Goal: Task Accomplishment & Management: Manage account settings

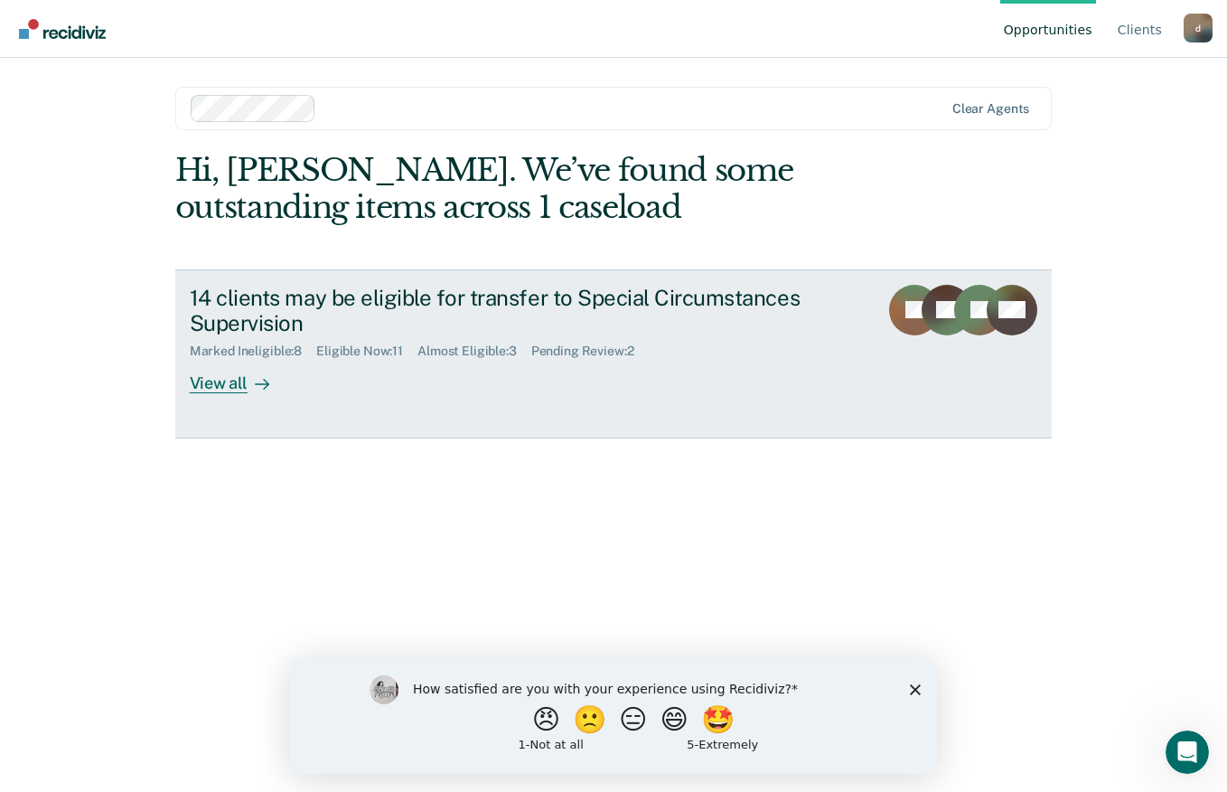
click at [244, 380] on div "View all" at bounding box center [240, 376] width 101 height 35
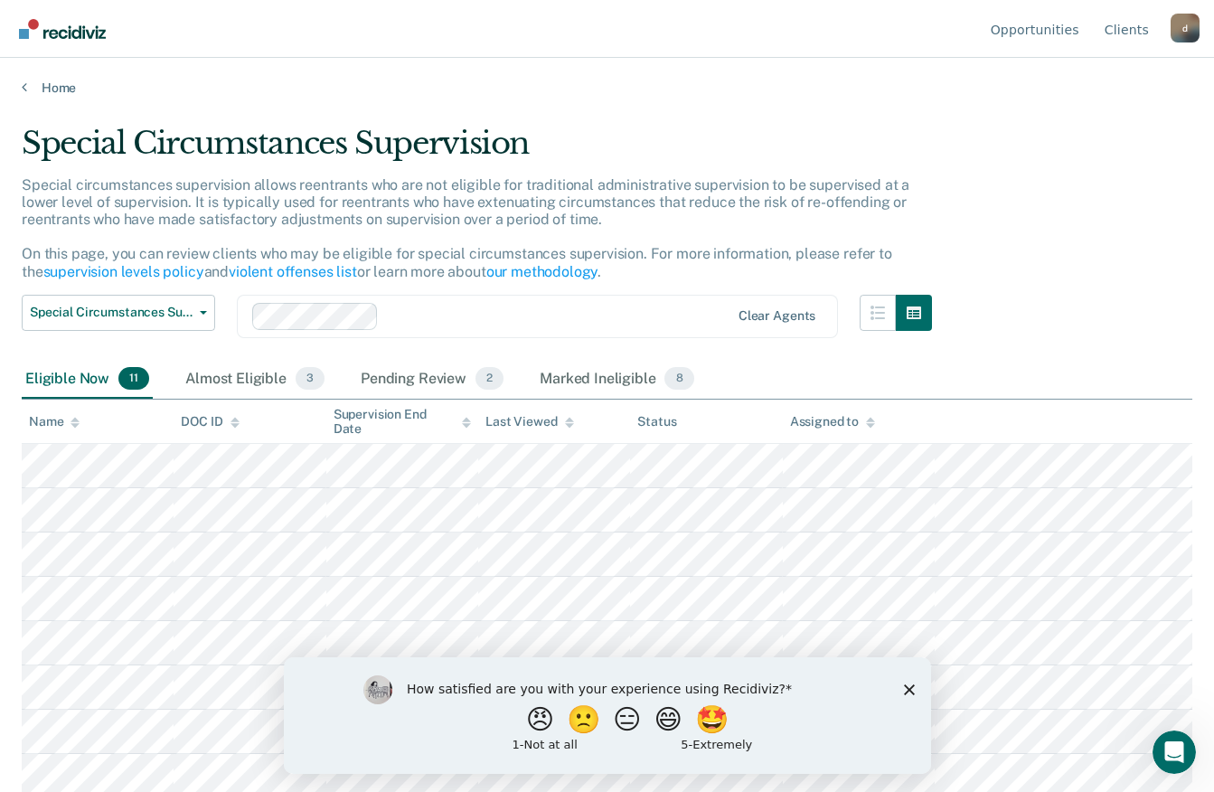
scroll to position [138, 0]
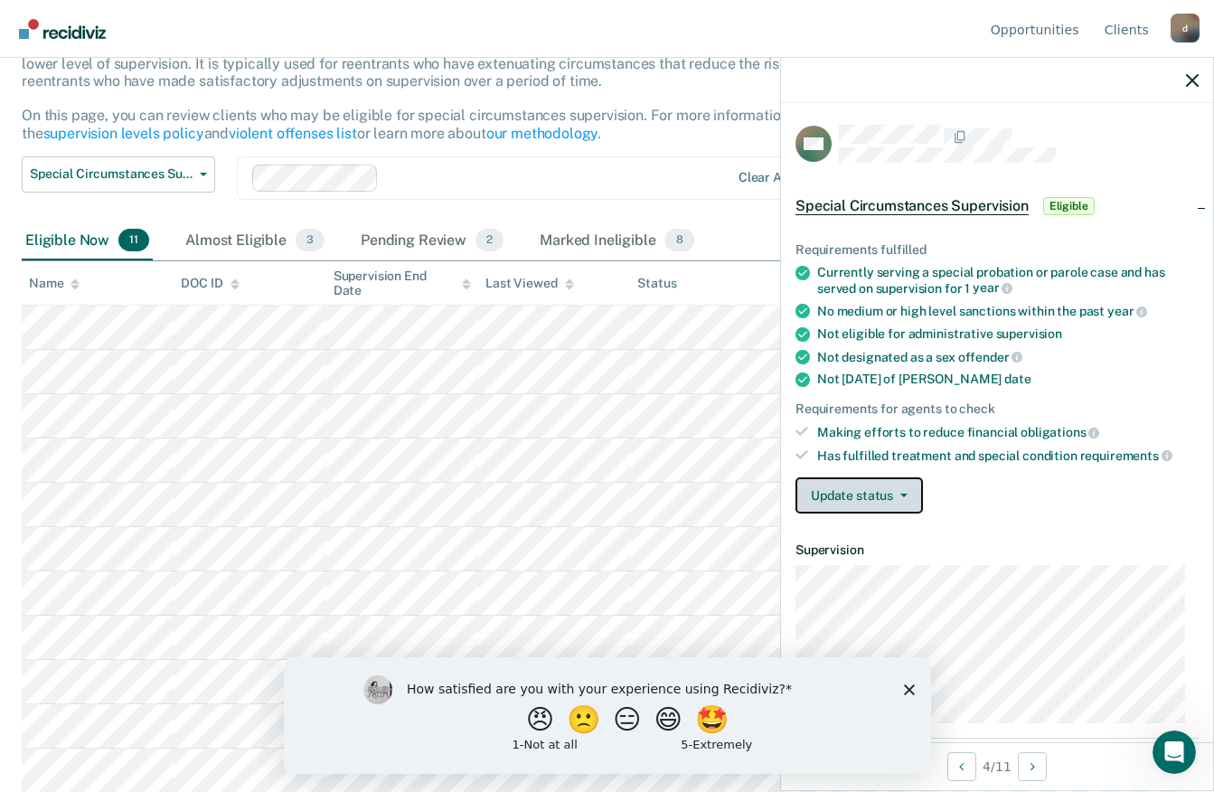
click at [902, 493] on icon "button" at bounding box center [903, 495] width 7 height 4
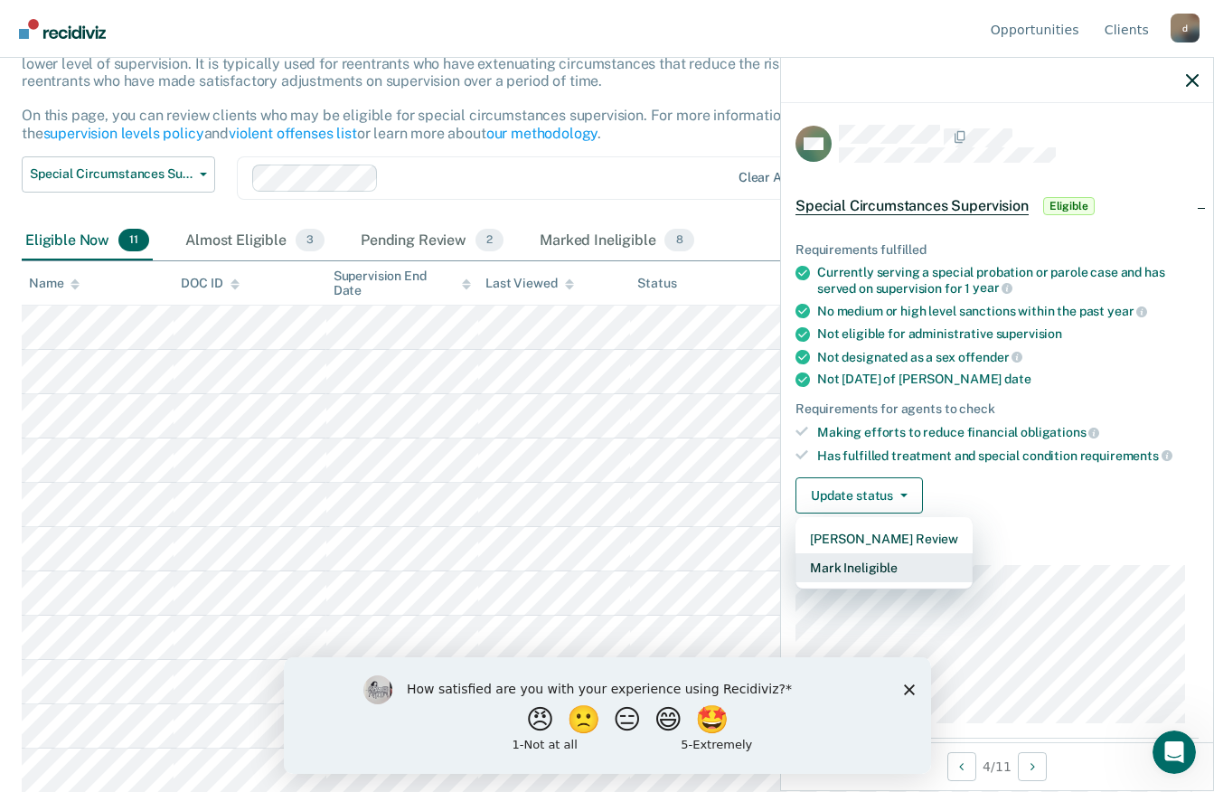
click at [931, 561] on button "Mark Ineligible" at bounding box center [883, 567] width 177 height 29
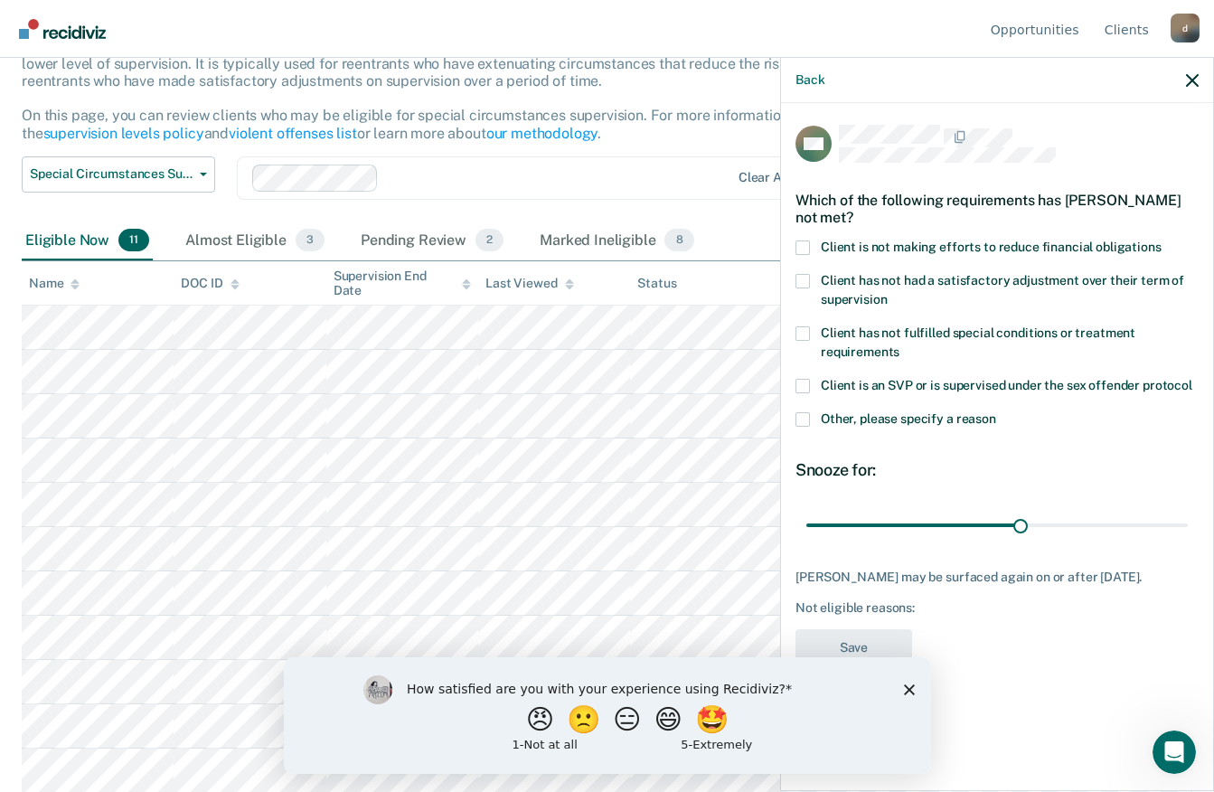
type input "180"
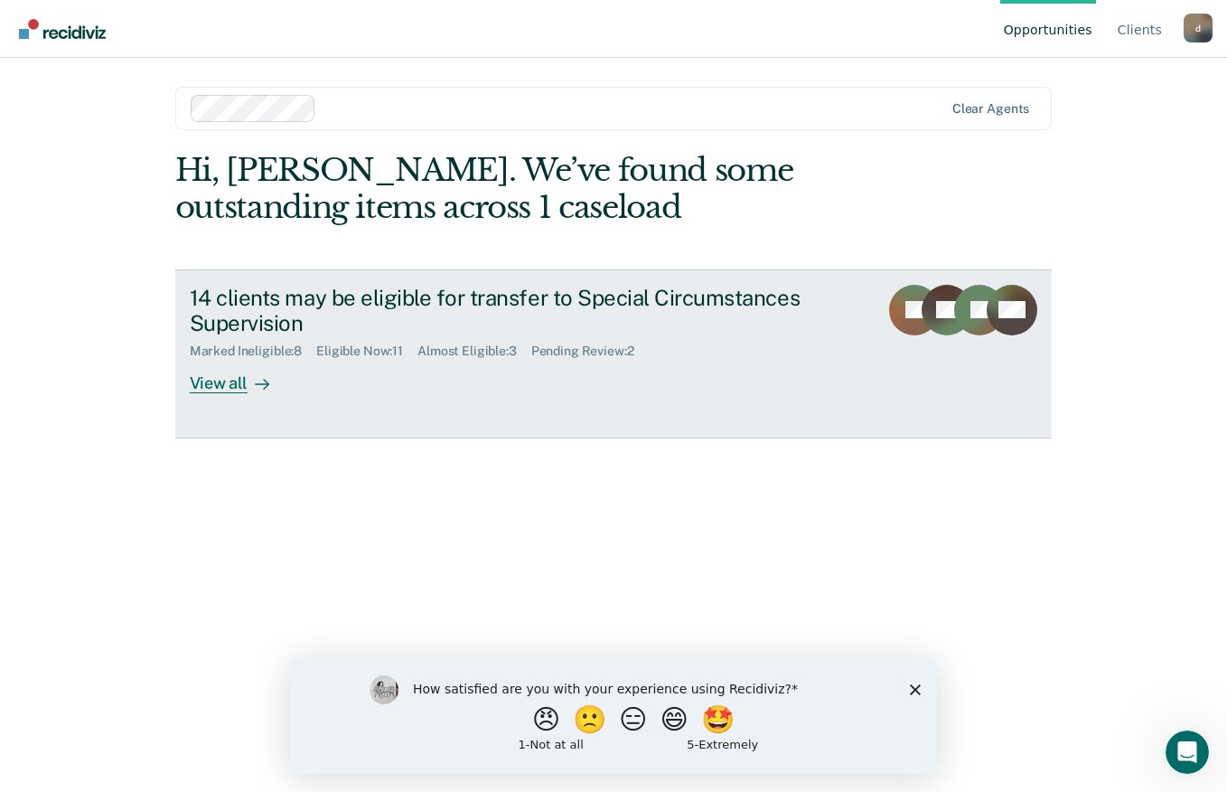
click at [244, 374] on div "View all" at bounding box center [240, 376] width 101 height 35
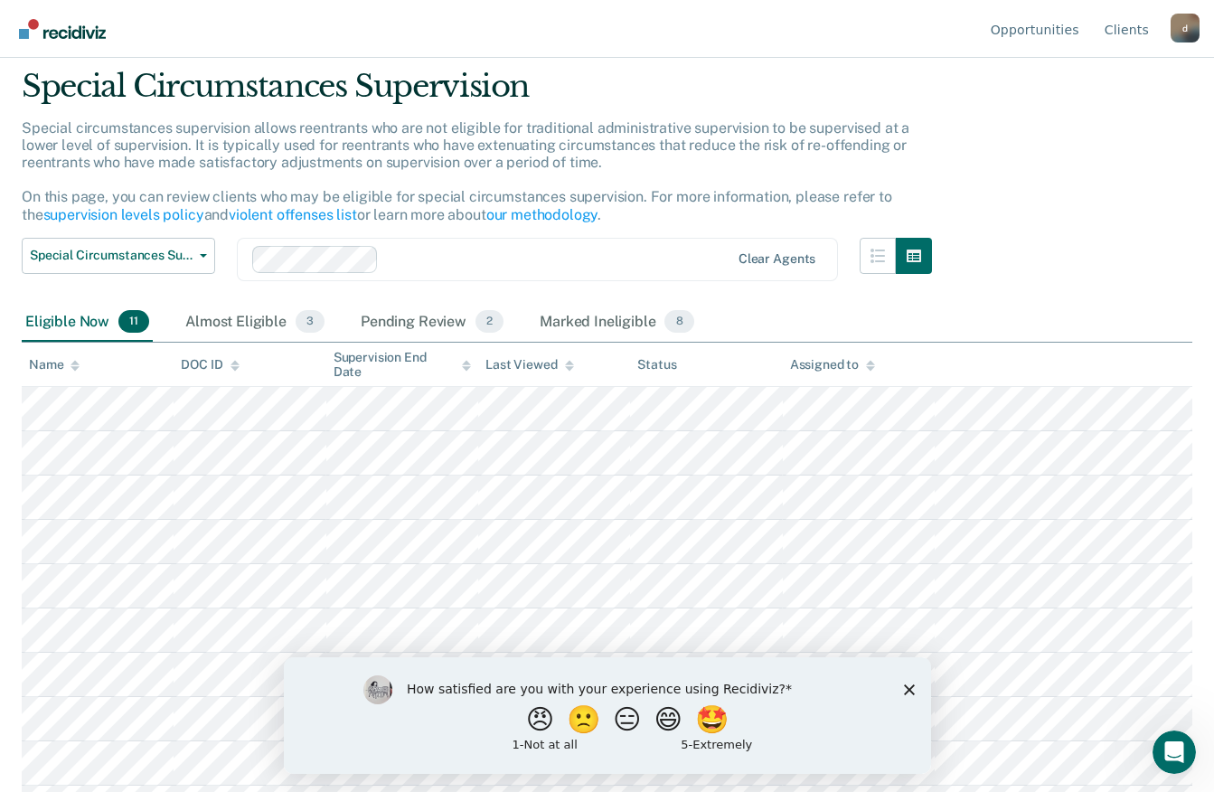
scroll to position [61, 0]
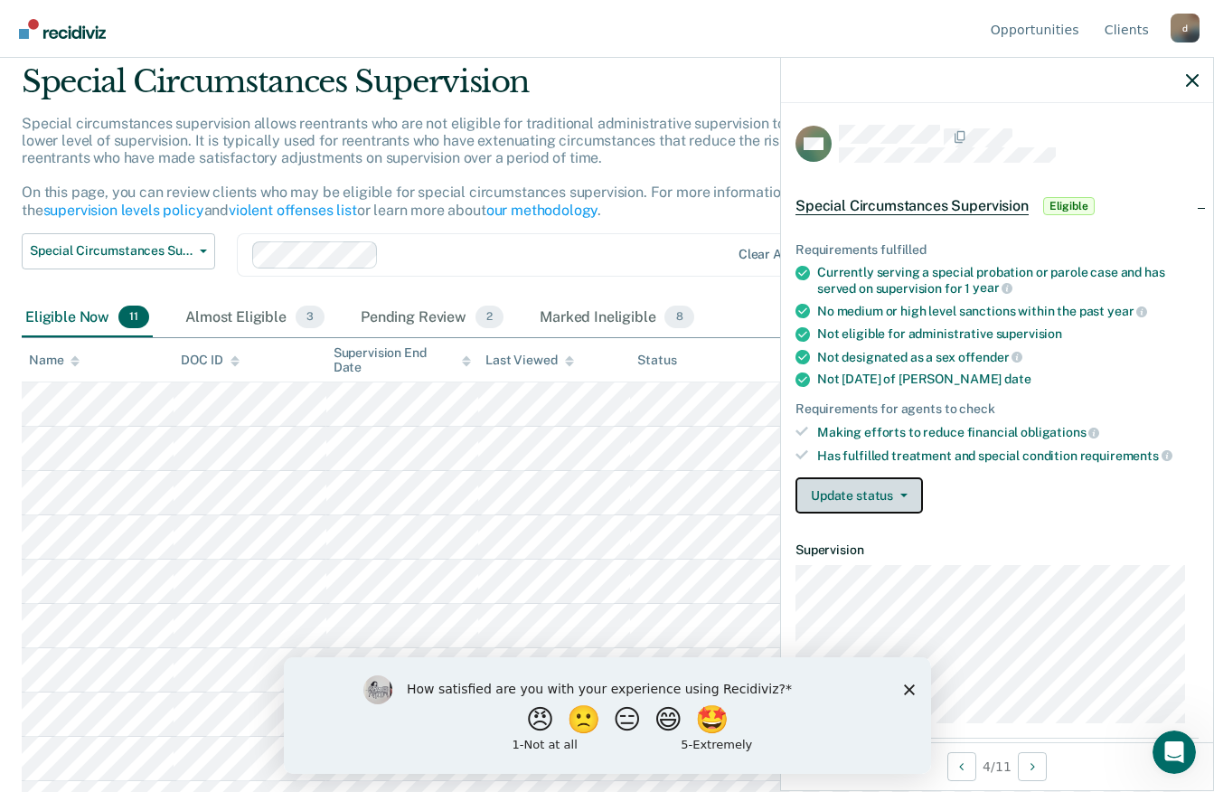
click at [886, 490] on button "Update status" at bounding box center [858, 495] width 127 height 36
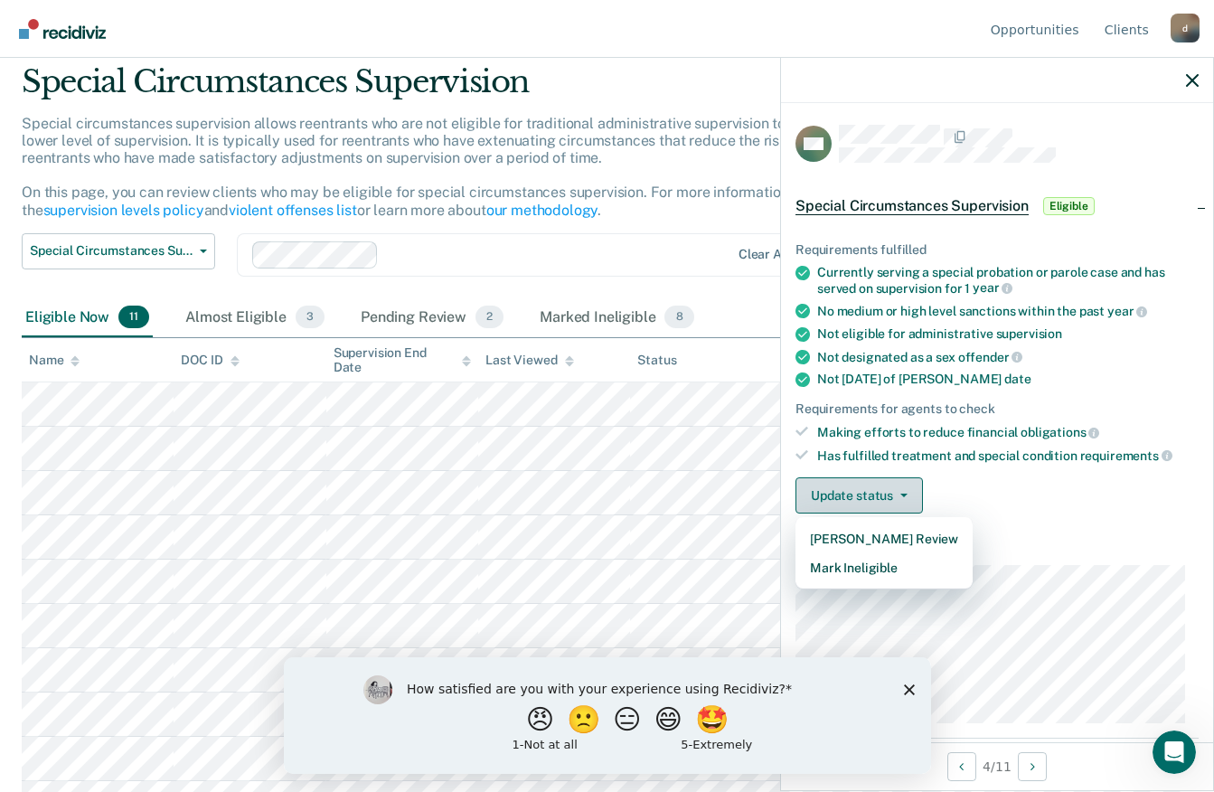
click at [923, 567] on button "Mark Ineligible" at bounding box center [883, 567] width 177 height 29
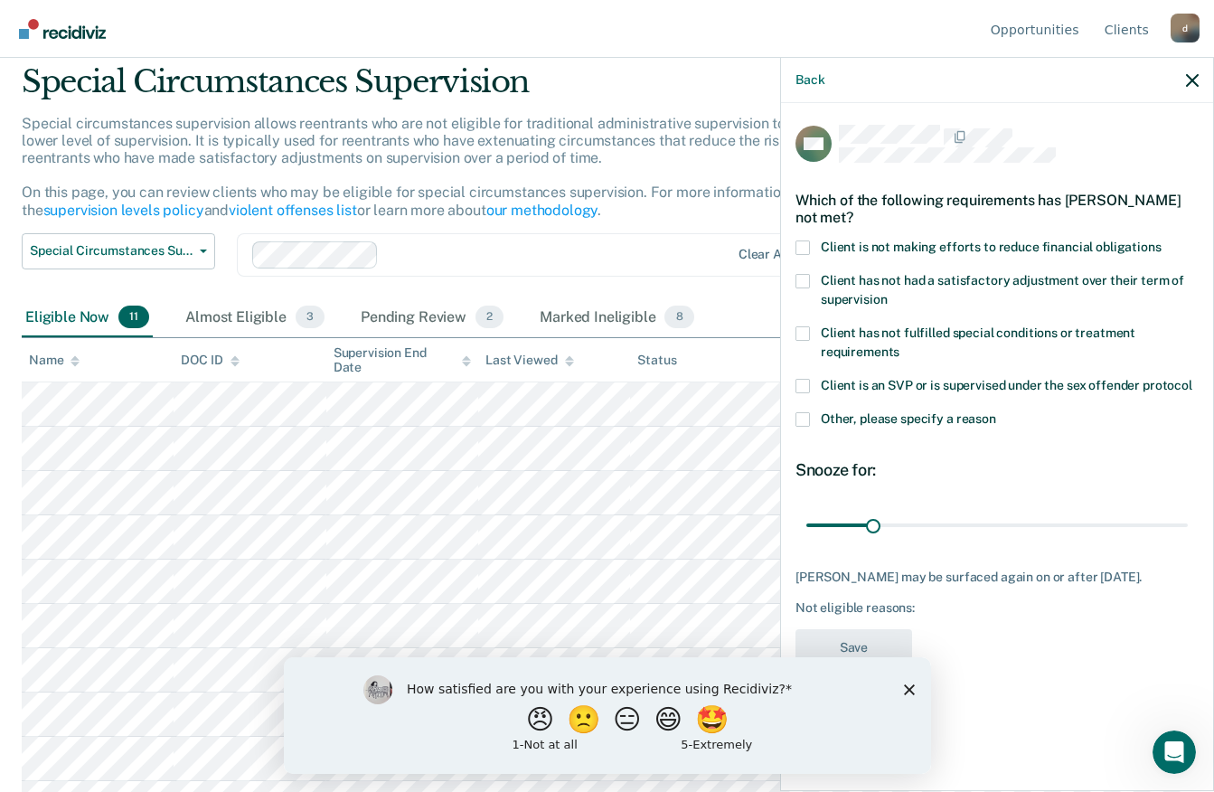
click at [911, 687] on polygon "Close survey" at bounding box center [908, 688] width 11 height 11
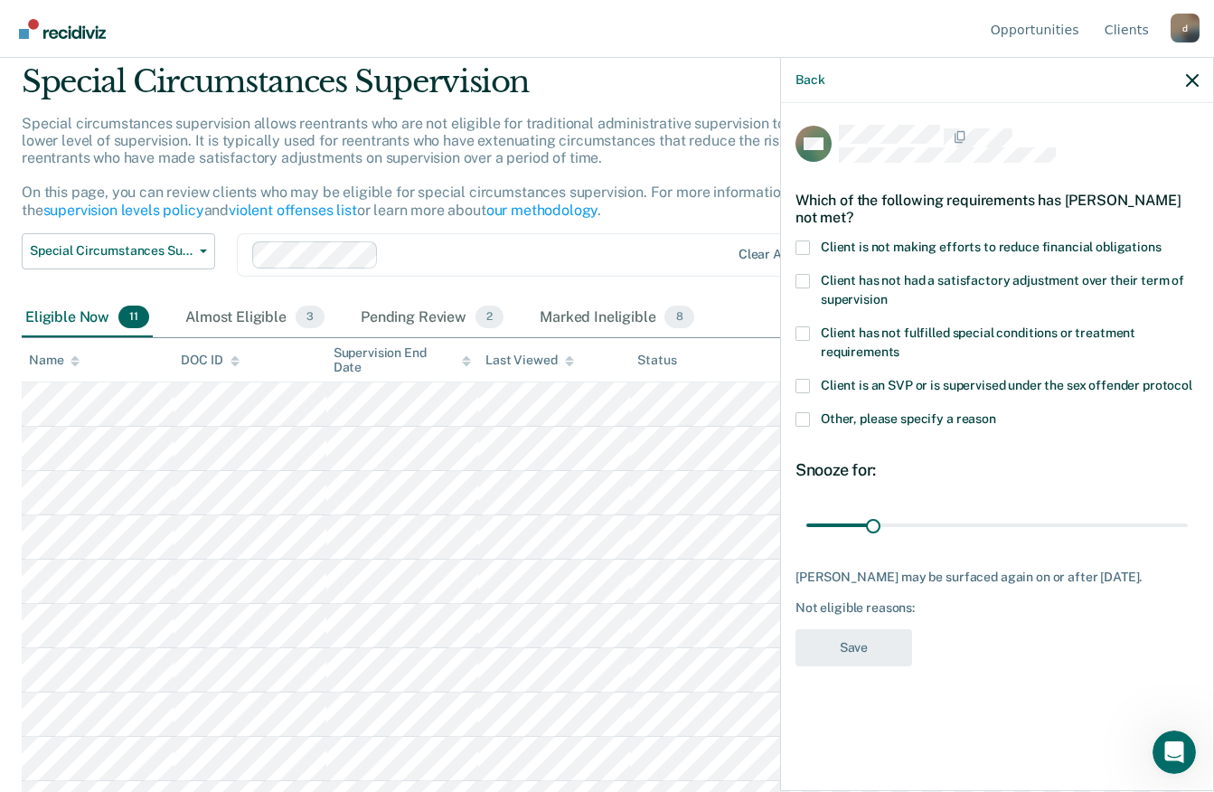
click at [802, 243] on span at bounding box center [802, 247] width 14 height 14
click at [1161, 240] on input "Client is not making efforts to reduce financial obligations" at bounding box center [1161, 240] width 0 height 0
click at [798, 336] on span at bounding box center [802, 333] width 14 height 14
click at [899, 345] on input "Client has not fulfilled special conditions or treatment requirements" at bounding box center [899, 345] width 0 height 0
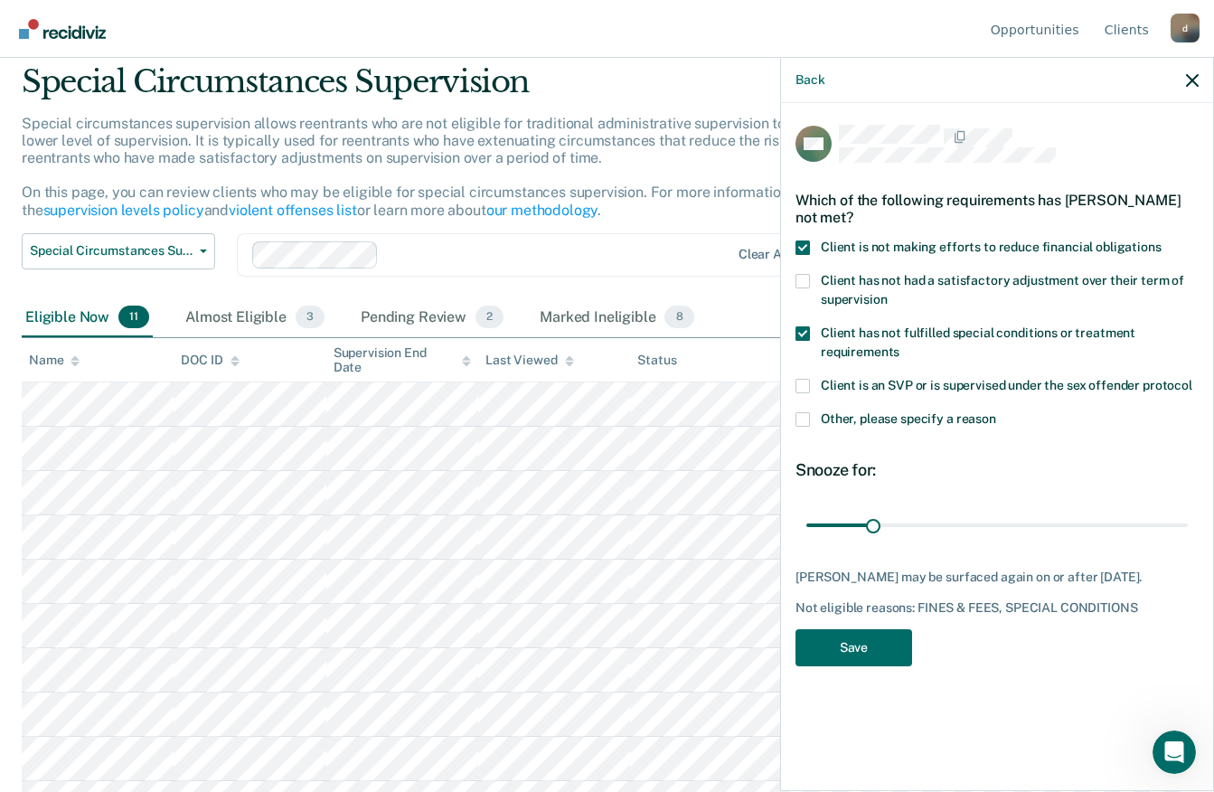
click at [798, 416] on span at bounding box center [802, 419] width 14 height 14
click at [996, 412] on input "Other, please specify a reason" at bounding box center [996, 412] width 0 height 0
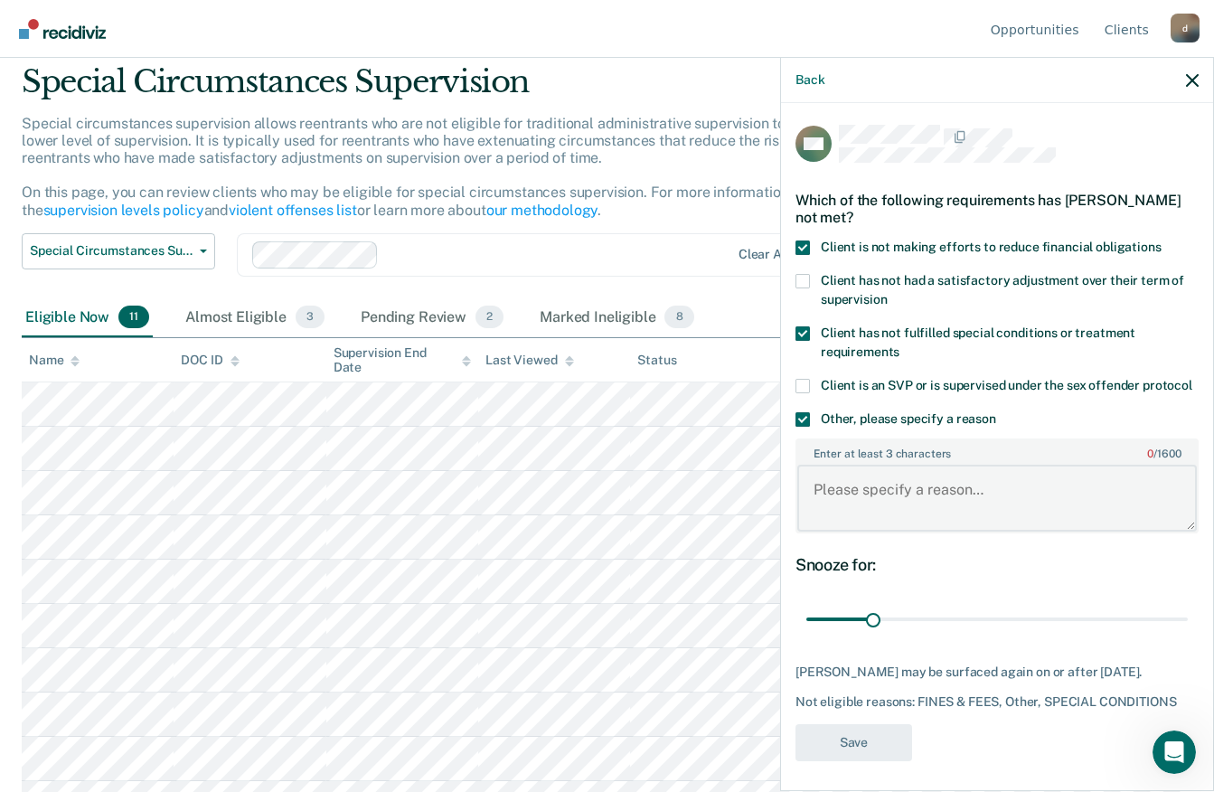
click at [999, 509] on textarea "Enter at least 3 characters 0 / 1600" at bounding box center [996, 497] width 399 height 67
type textarea "P"
type textarea "Active Warrant for Failure to pay"
click at [863, 761] on button "Save" at bounding box center [853, 742] width 117 height 37
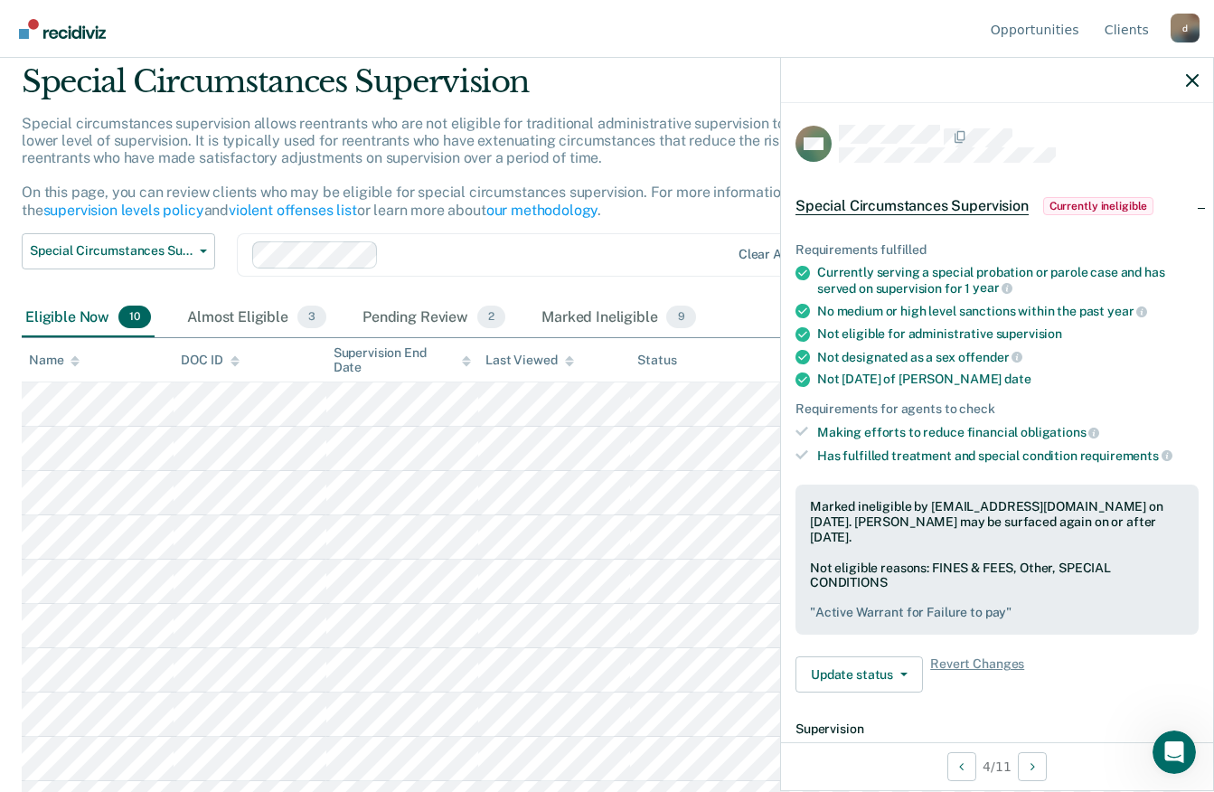
scroll to position [94, 0]
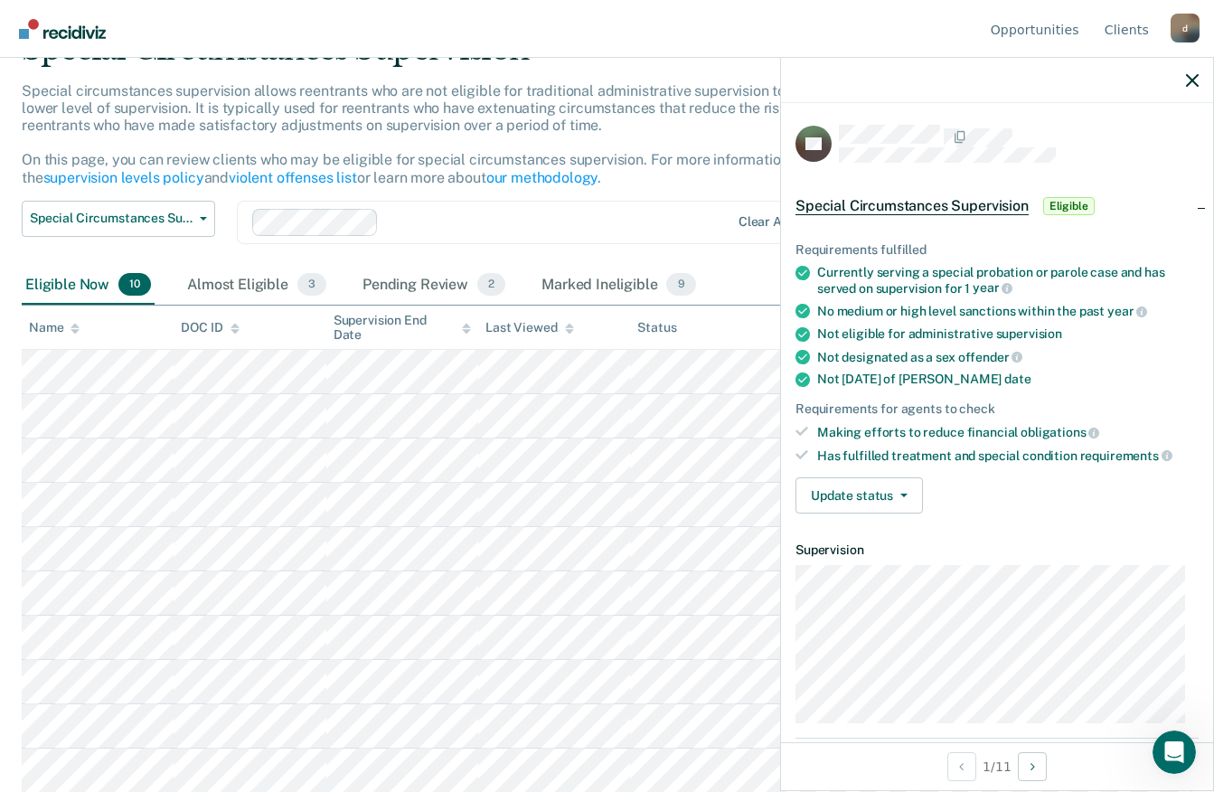
click at [874, 491] on button "Update status" at bounding box center [858, 495] width 127 height 36
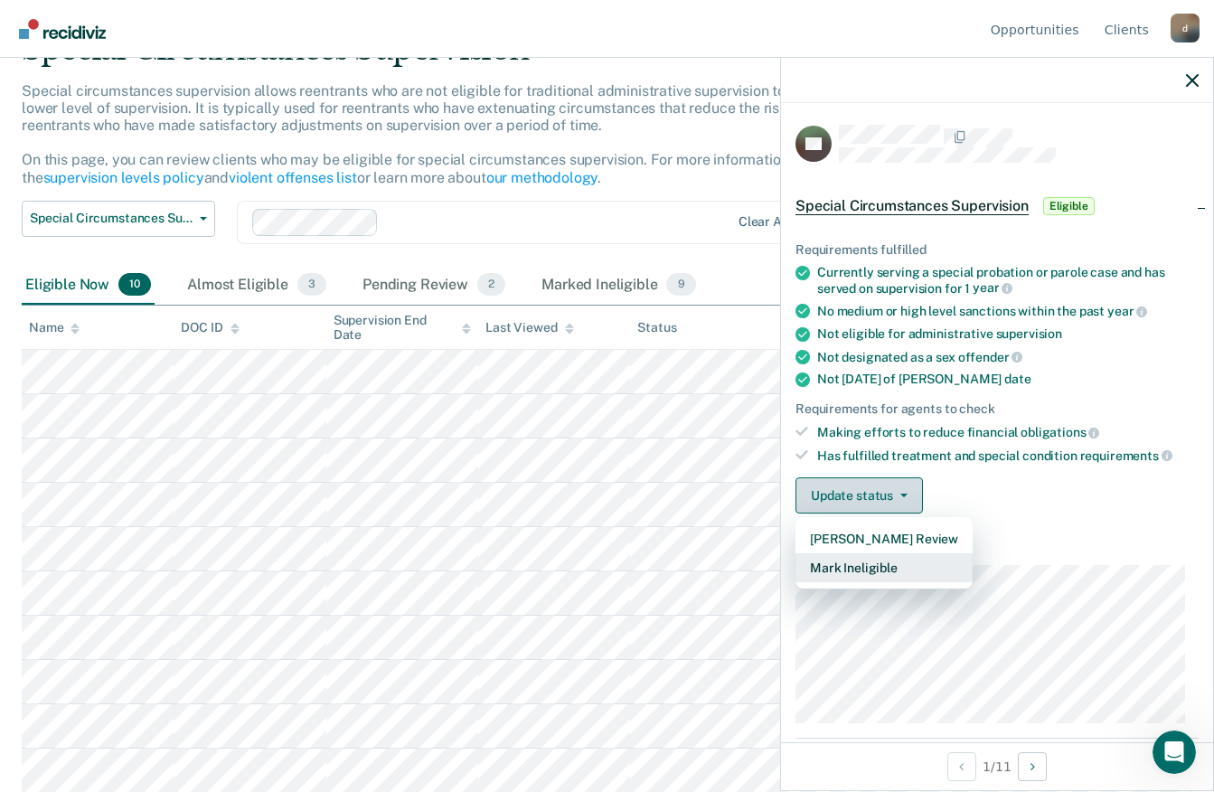
click at [856, 563] on button "Mark Ineligible" at bounding box center [883, 567] width 177 height 29
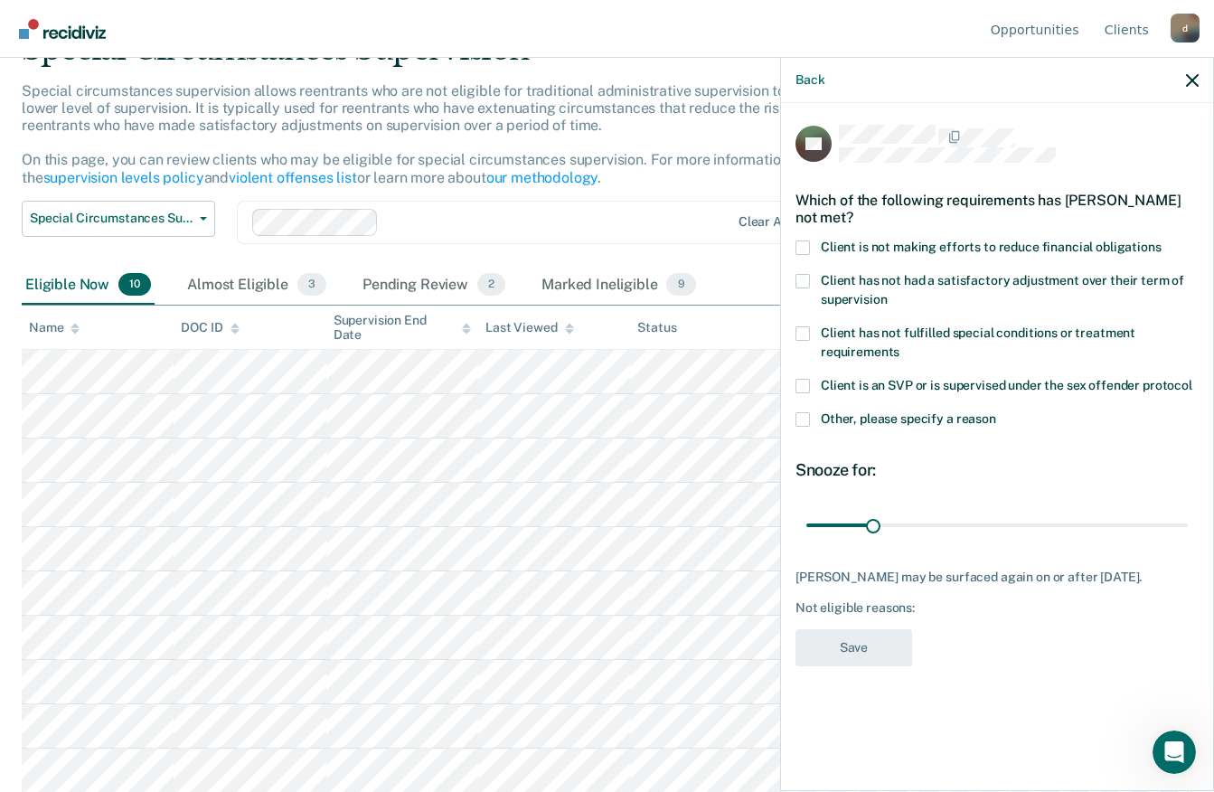
click at [813, 282] on label "Client has not had a satisfactory adjustment over their term of supervision" at bounding box center [996, 293] width 403 height 38
click at [887, 293] on input "Client has not had a satisfactory adjustment over their term of supervision" at bounding box center [887, 293] width 0 height 0
click at [811, 244] on label "Client is not making efforts to reduce financial obligations" at bounding box center [996, 249] width 403 height 19
click at [1161, 240] on input "Client is not making efforts to reduce financial obligations" at bounding box center [1161, 240] width 0 height 0
click at [857, 650] on button "Save" at bounding box center [853, 647] width 117 height 37
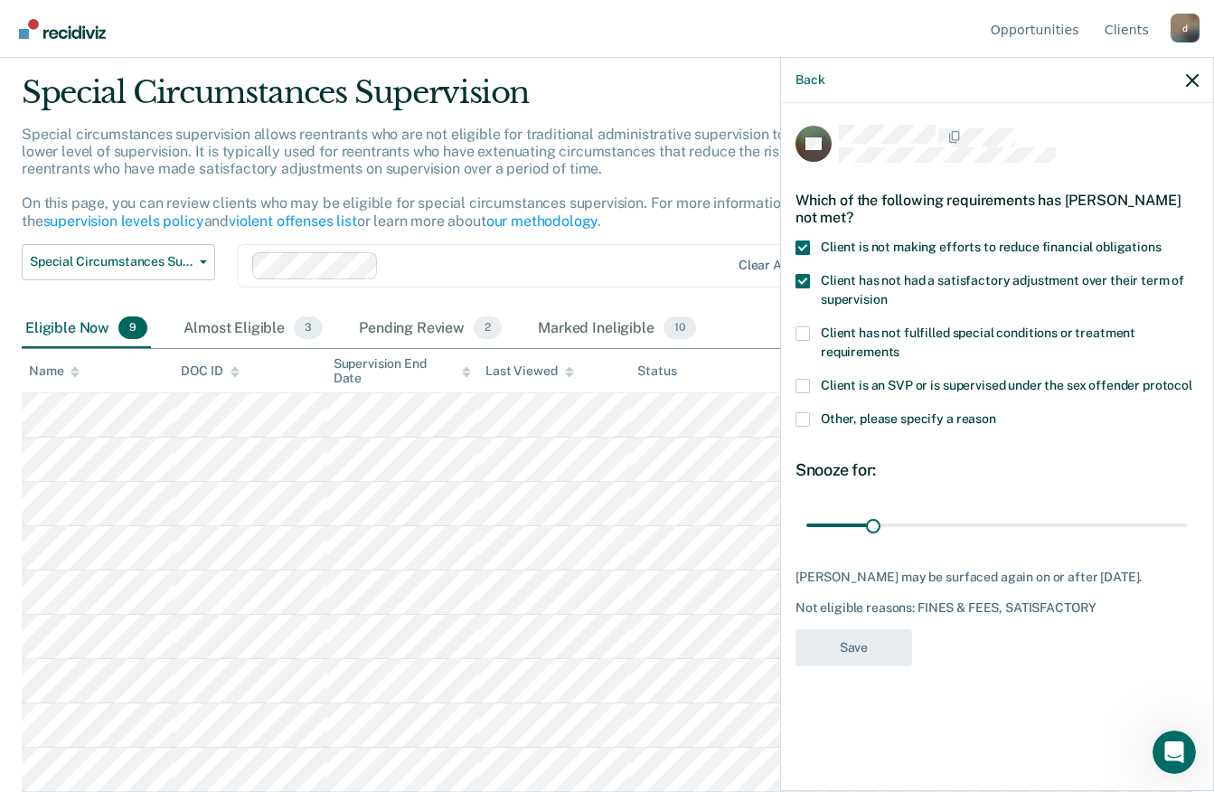
scroll to position [50, 0]
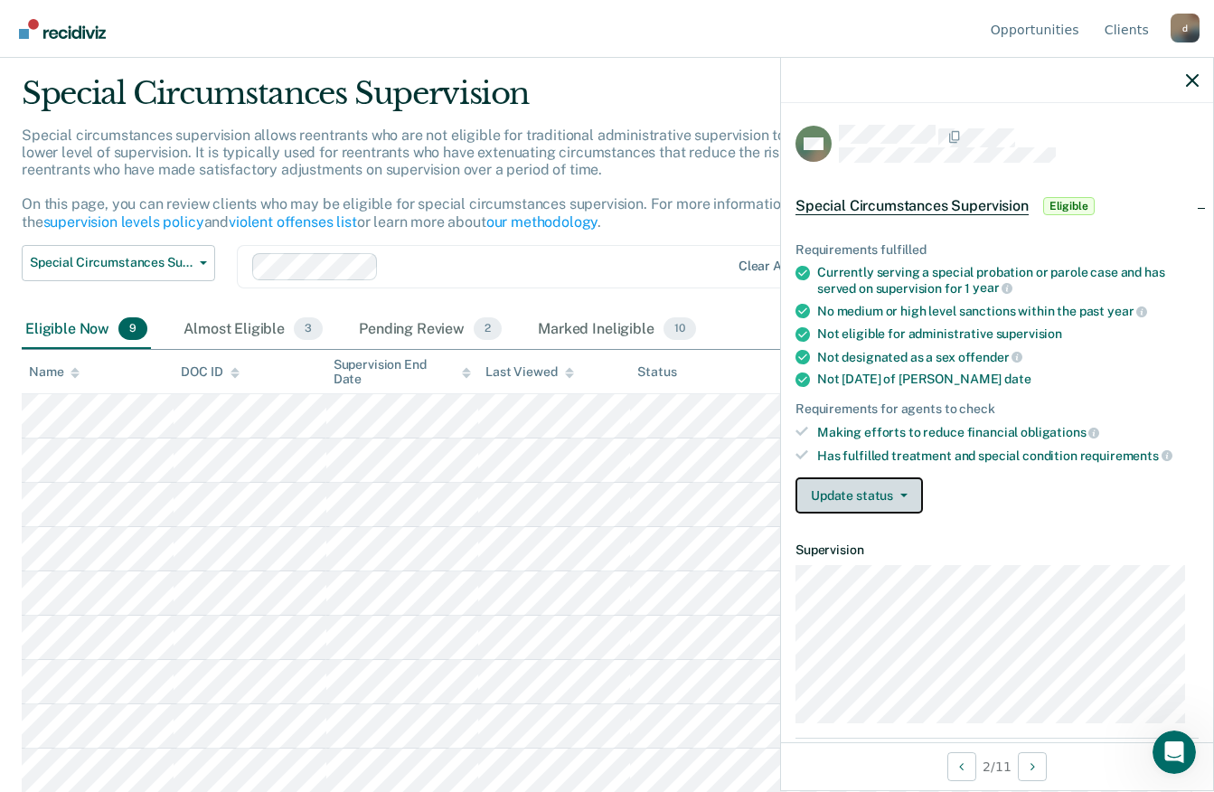
click at [864, 488] on button "Update status" at bounding box center [858, 495] width 127 height 36
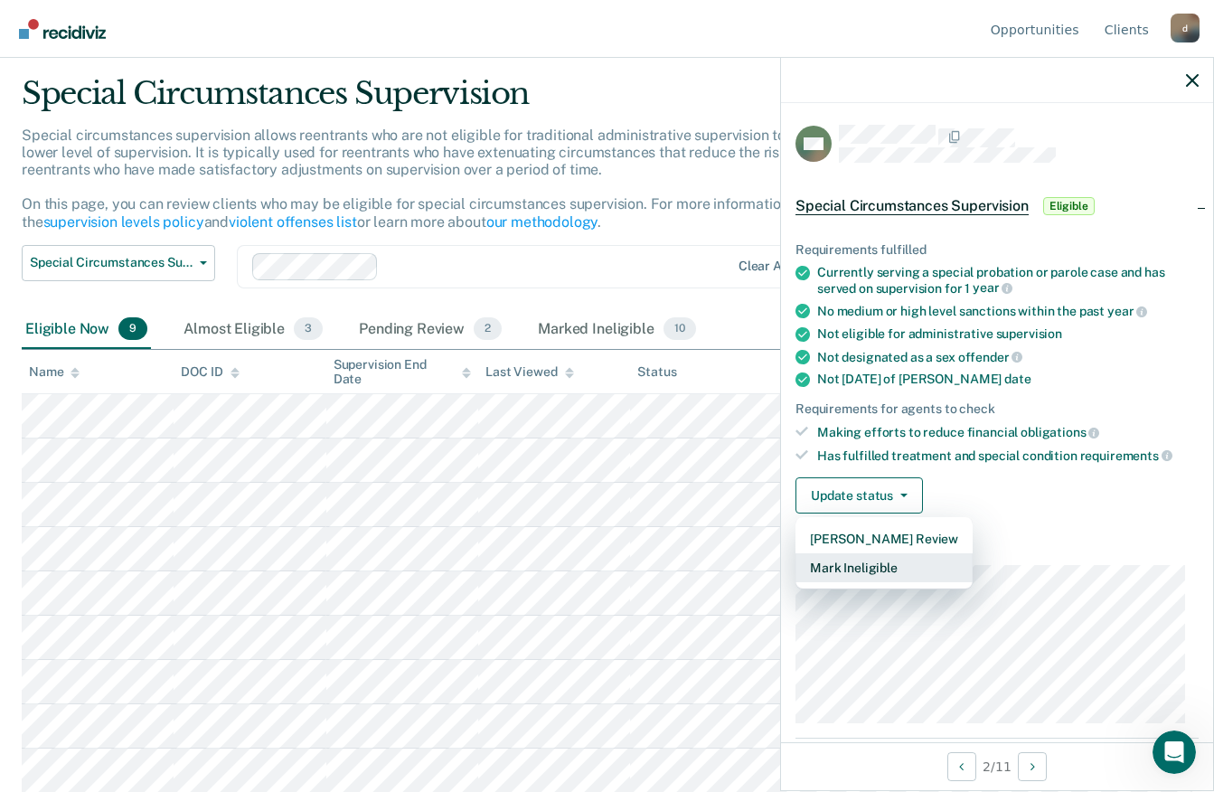
click at [863, 570] on button "Mark Ineligible" at bounding box center [883, 567] width 177 height 29
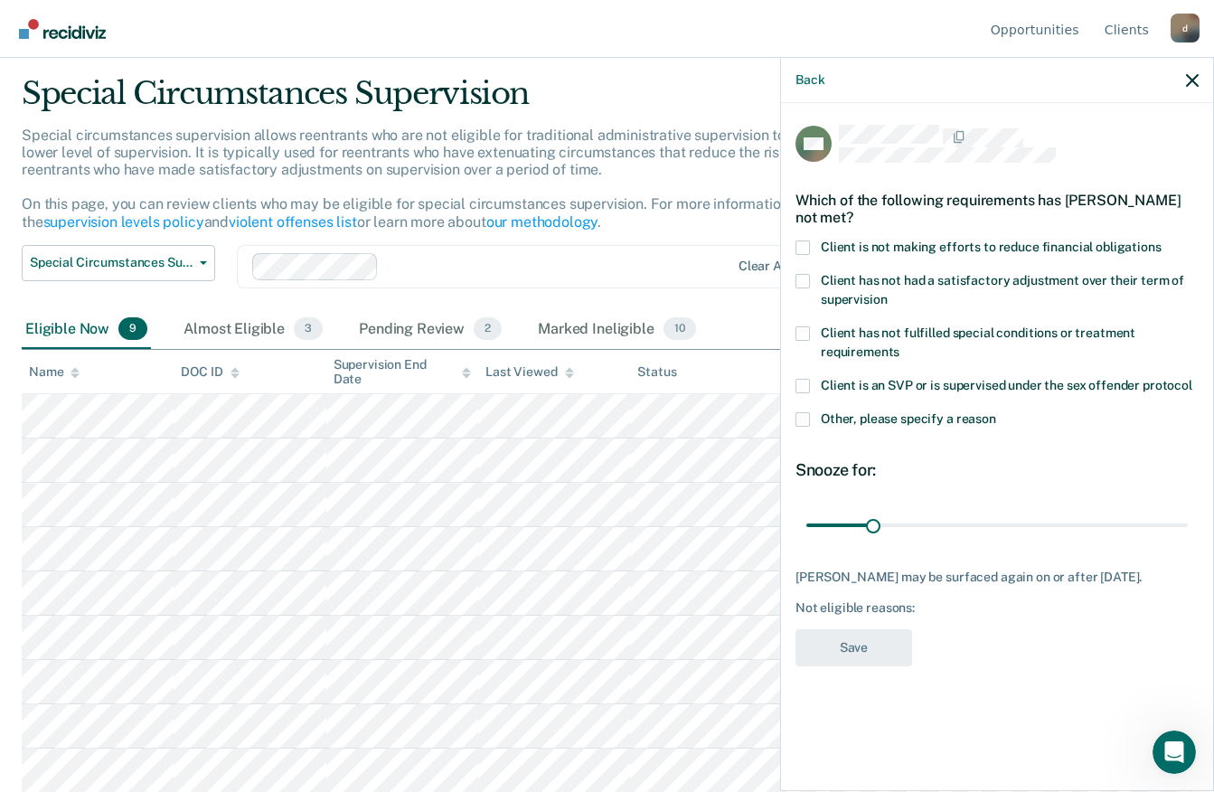
click at [802, 246] on span at bounding box center [802, 247] width 14 height 14
click at [1161, 240] on input "Client is not making efforts to reduce financial obligations" at bounding box center [1161, 240] width 0 height 0
click at [851, 650] on button "Save" at bounding box center [853, 647] width 117 height 37
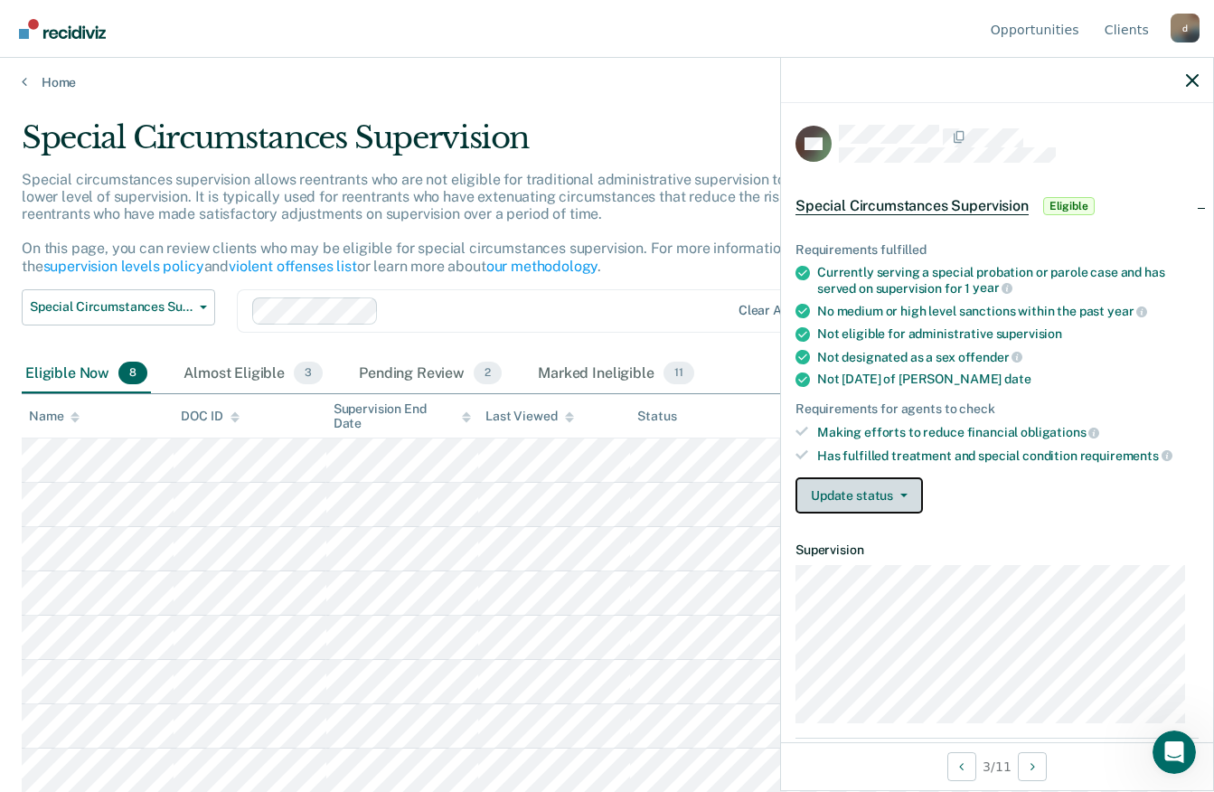
click at [886, 498] on button "Update status" at bounding box center [858, 495] width 127 height 36
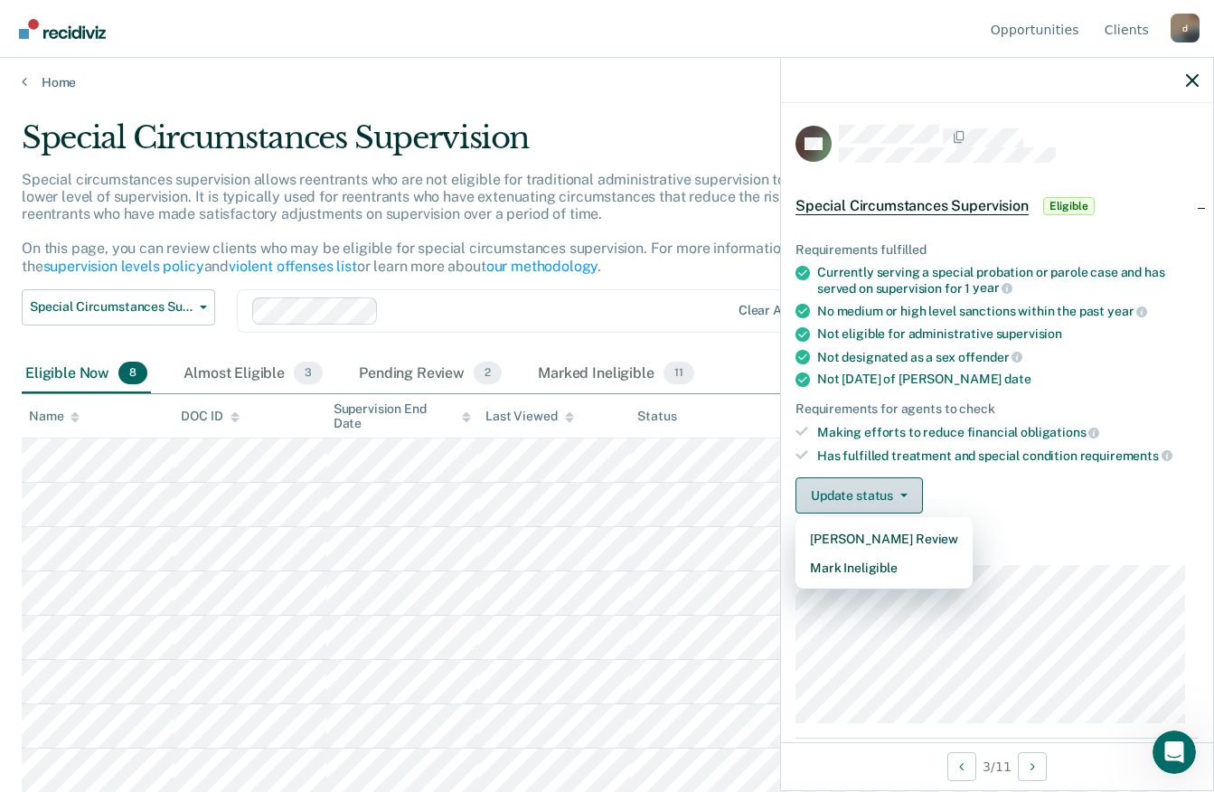
click at [865, 563] on button "Mark Ineligible" at bounding box center [883, 567] width 177 height 29
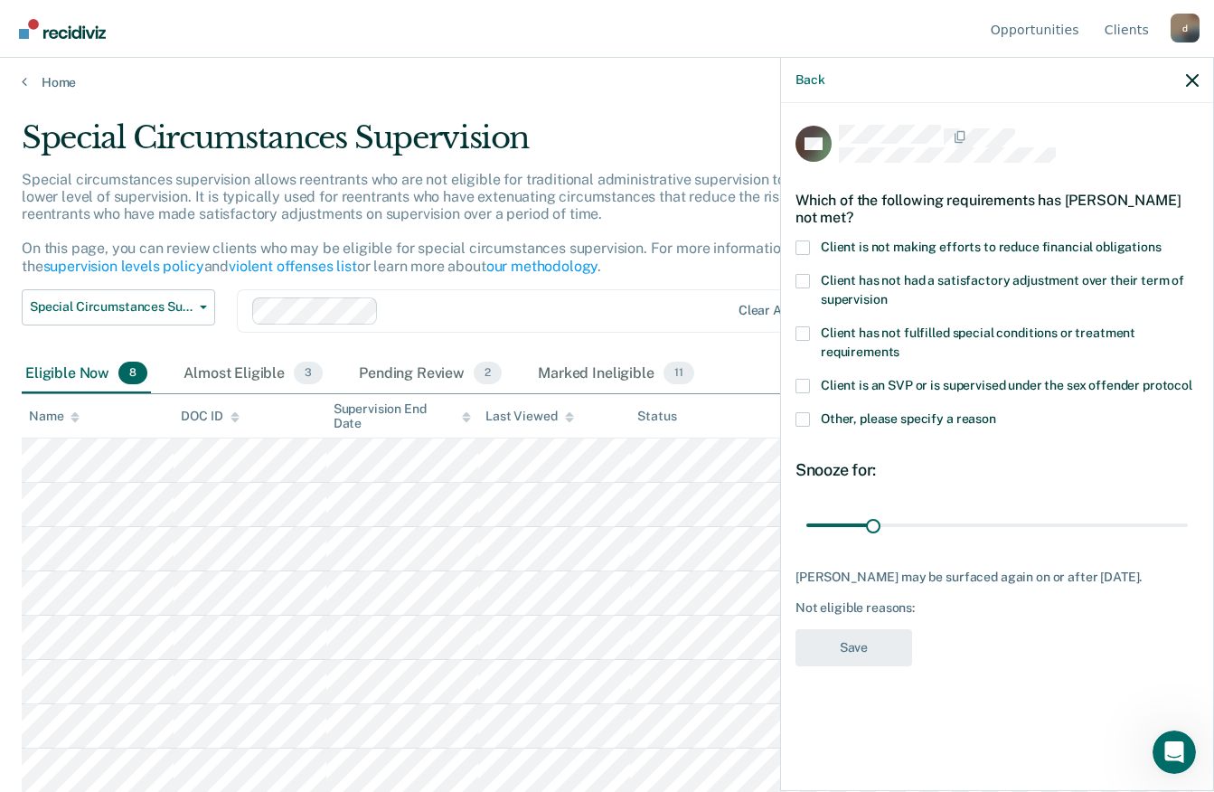
click at [815, 245] on label "Client is not making efforts to reduce financial obligations" at bounding box center [996, 249] width 403 height 19
click at [1161, 240] on input "Client is not making efforts to reduce financial obligations" at bounding box center [1161, 240] width 0 height 0
click at [859, 656] on button "Save" at bounding box center [853, 647] width 117 height 37
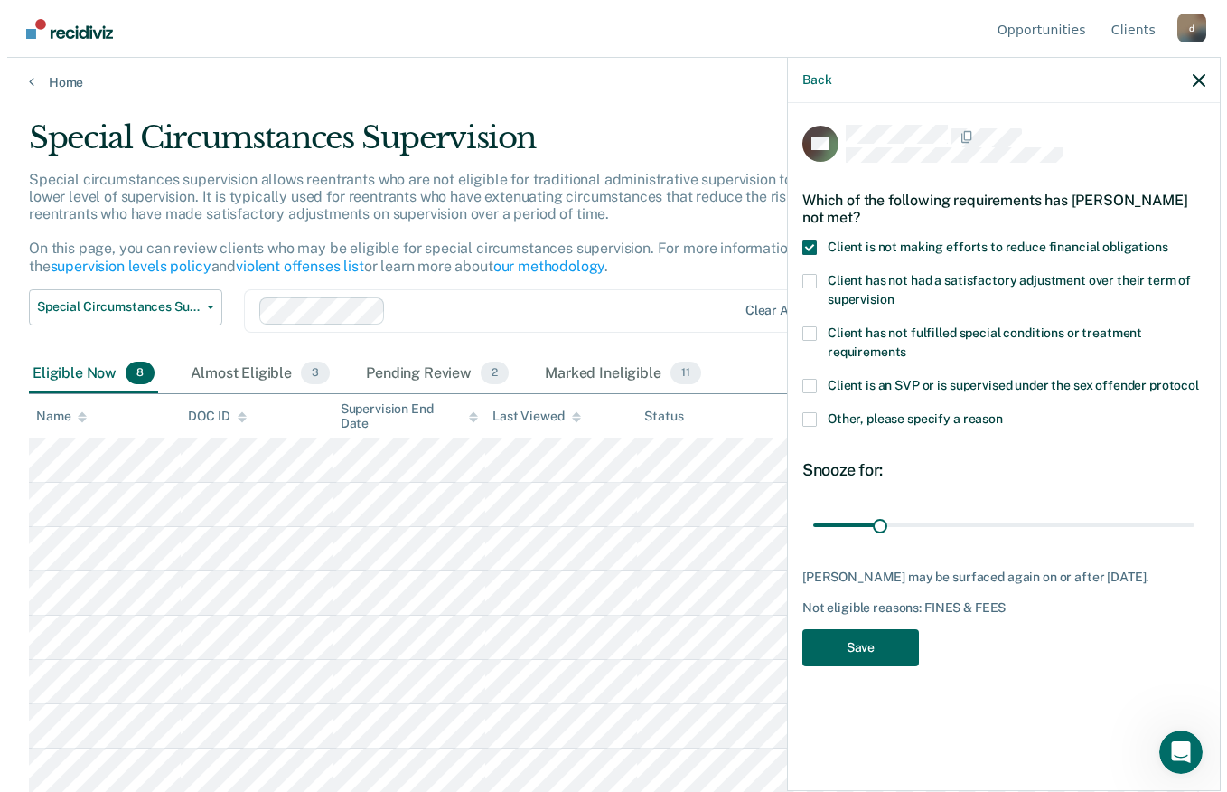
scroll to position [0, 0]
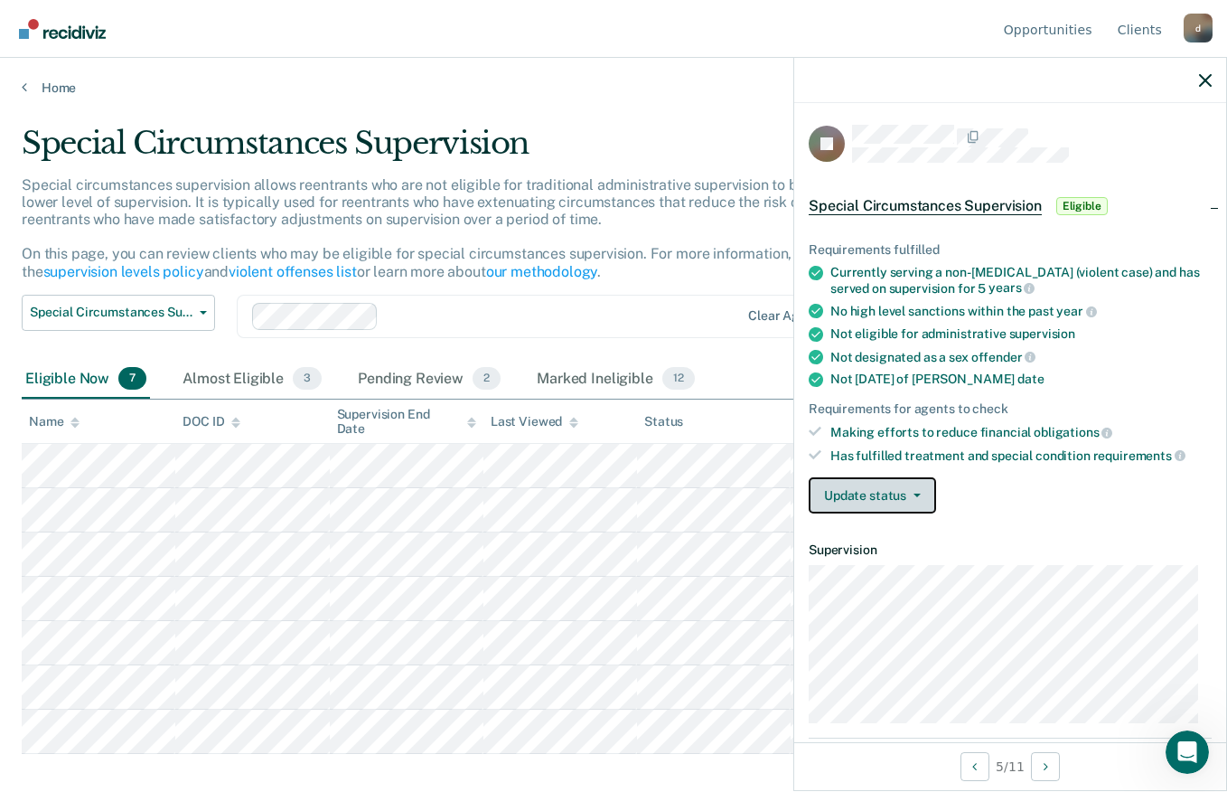
click at [896, 477] on button "Update status" at bounding box center [872, 495] width 127 height 36
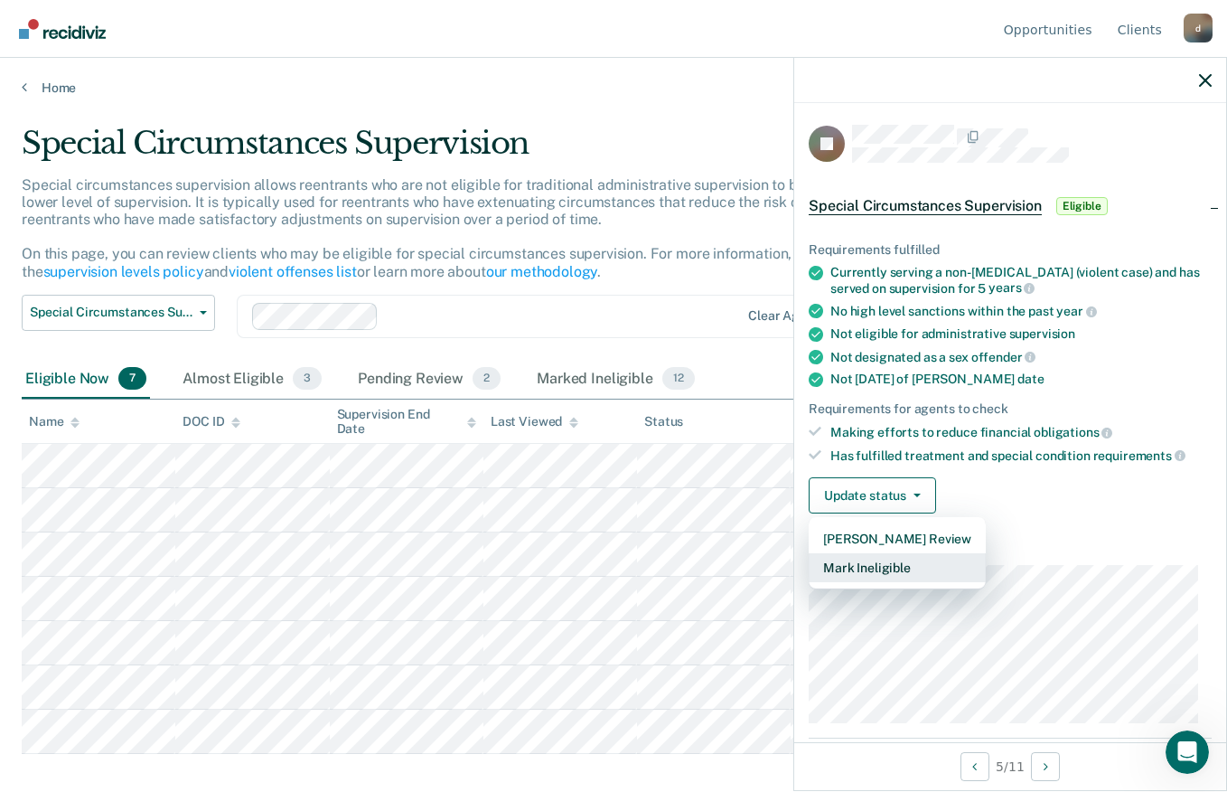
click at [869, 569] on button "Mark Ineligible" at bounding box center [897, 567] width 177 height 29
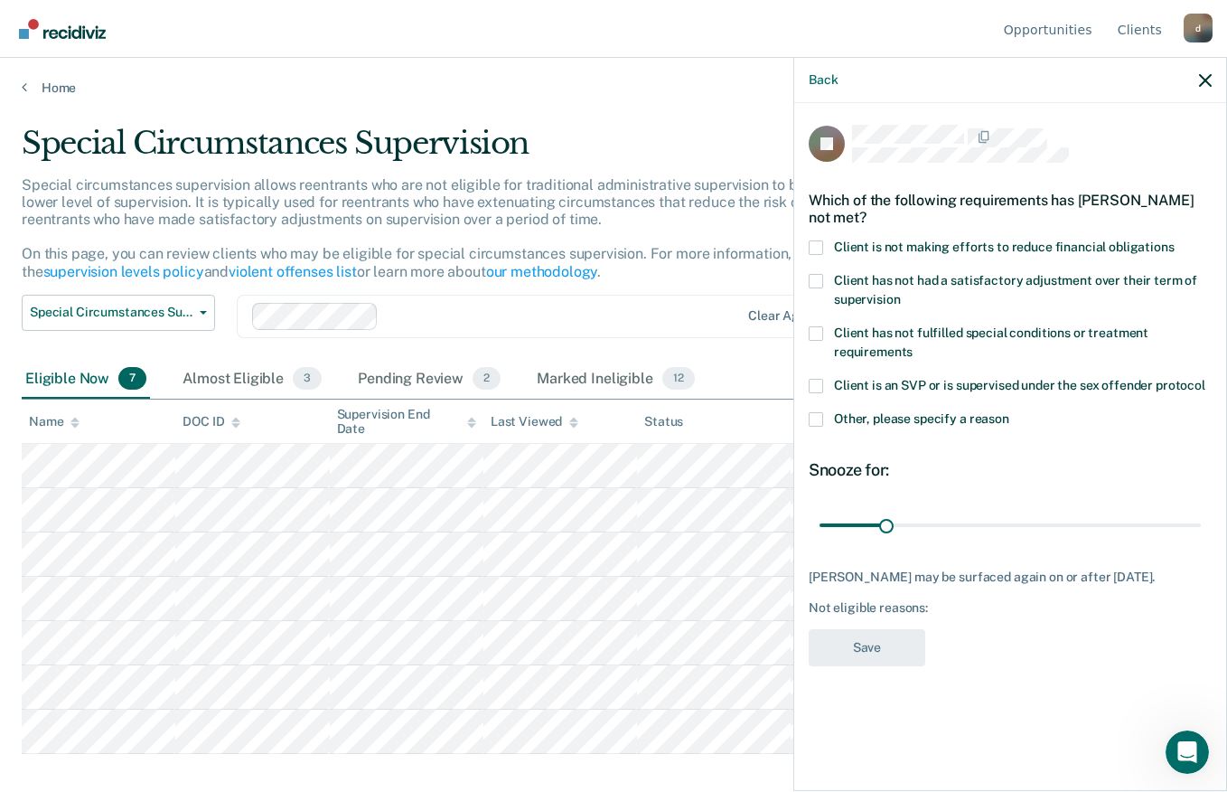
click at [830, 253] on label "Client is not making efforts to reduce financial obligations" at bounding box center [1010, 249] width 403 height 19
click at [1175, 240] on input "Client is not making efforts to reduce financial obligations" at bounding box center [1175, 240] width 0 height 0
click at [868, 652] on button "Save" at bounding box center [867, 647] width 117 height 37
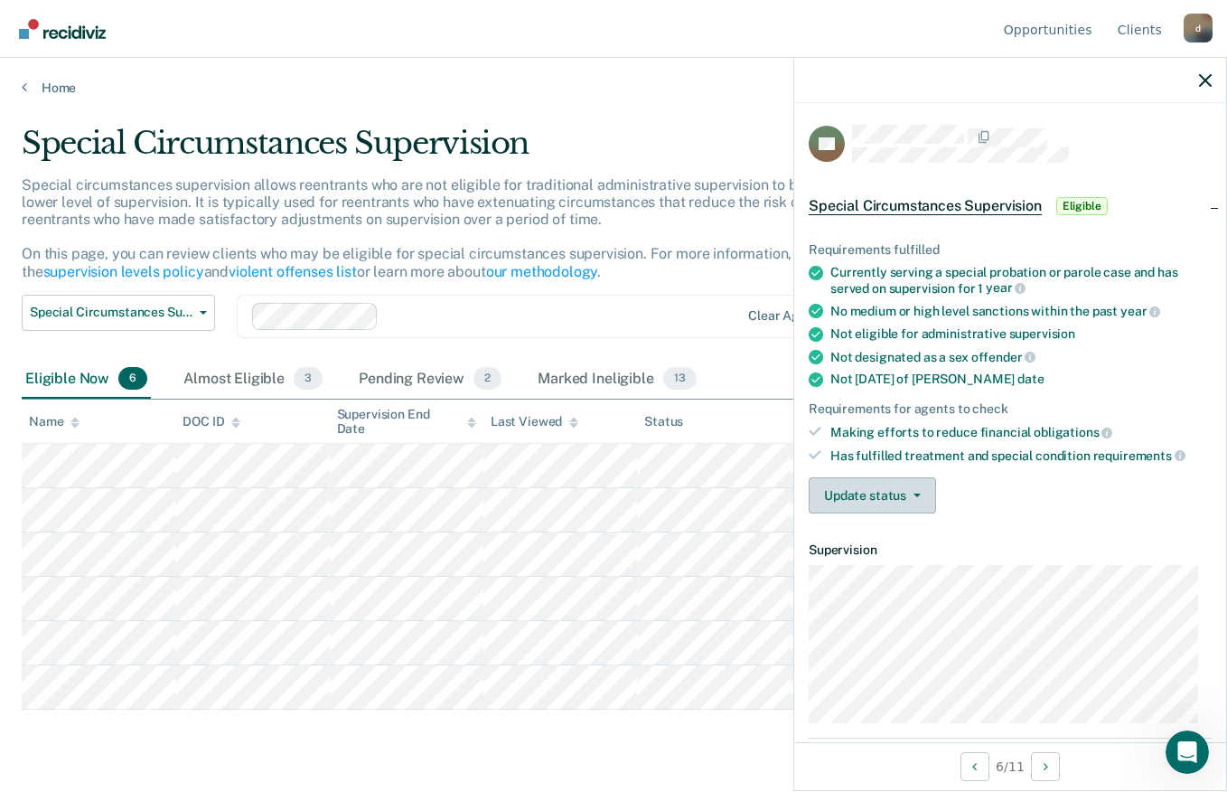
click at [897, 493] on button "Update status" at bounding box center [872, 495] width 127 height 36
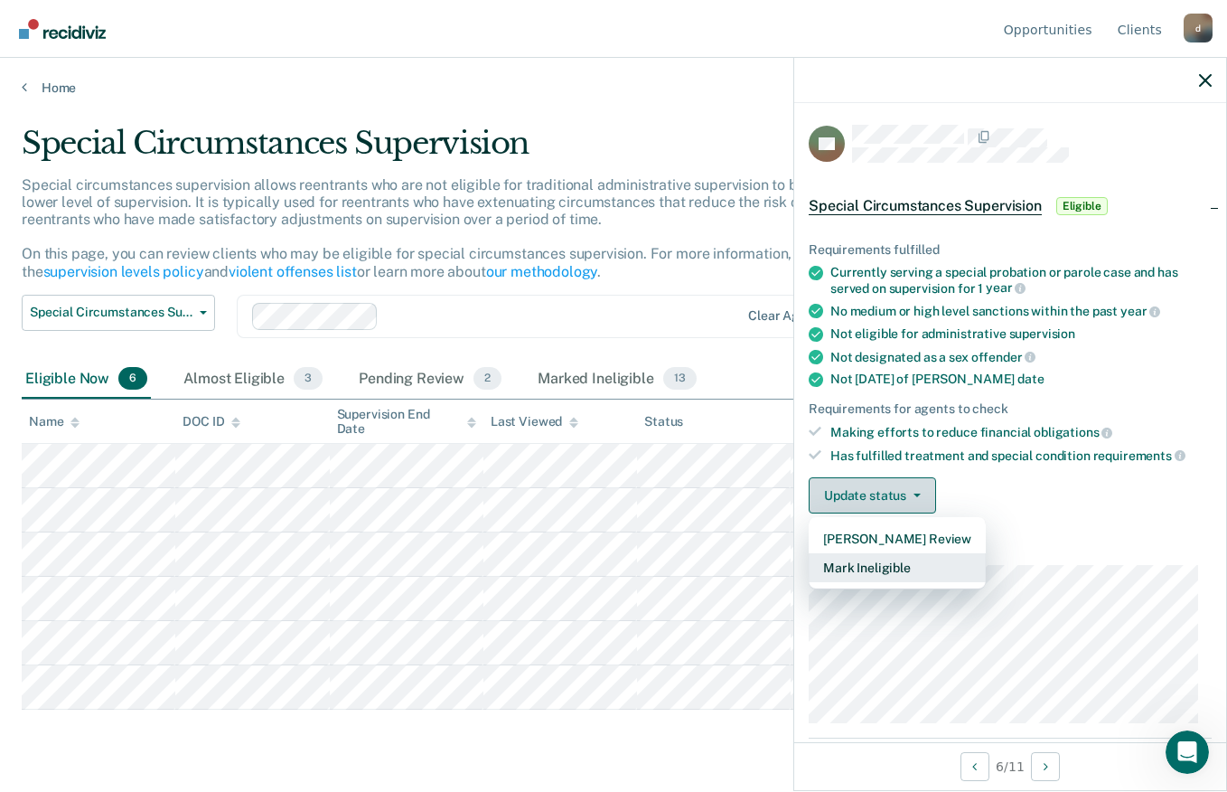
click at [858, 558] on button "Mark Ineligible" at bounding box center [897, 567] width 177 height 29
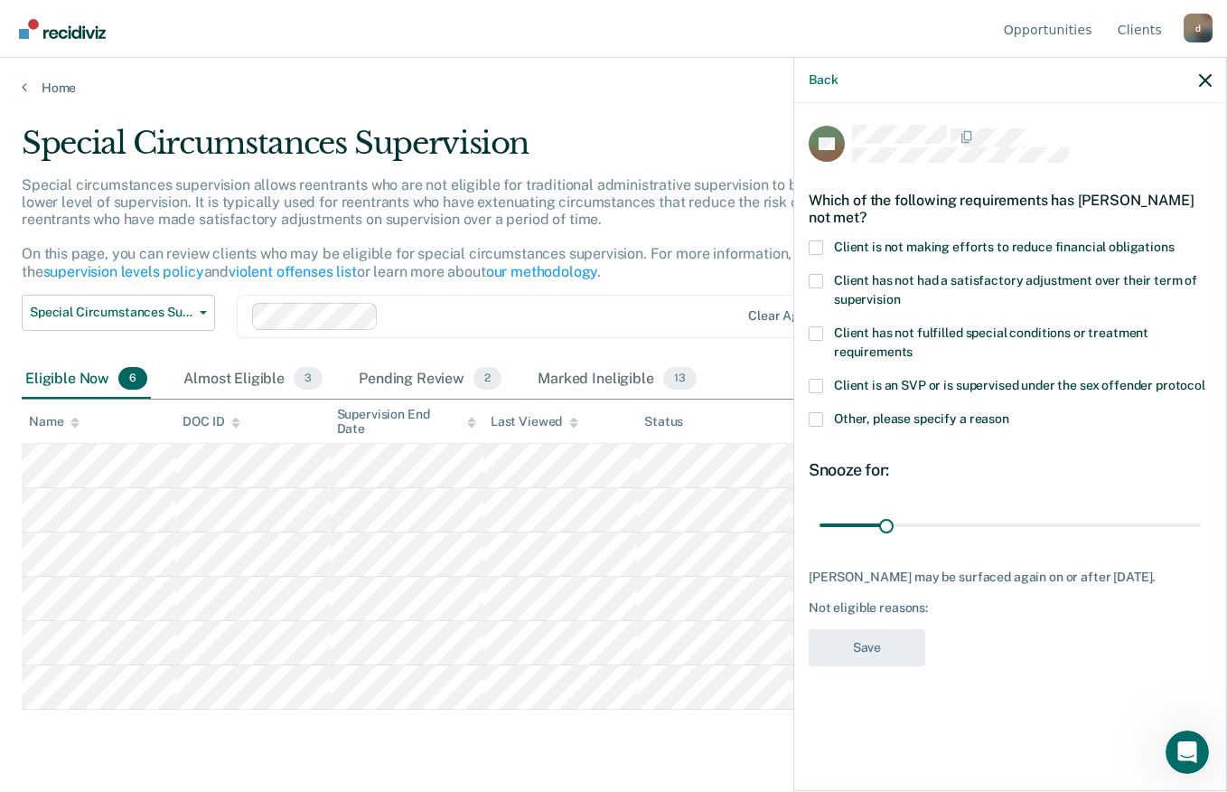
click at [823, 243] on label "Client is not making efforts to reduce financial obligations" at bounding box center [1010, 249] width 403 height 19
click at [1175, 240] on input "Client is not making efforts to reduce financial obligations" at bounding box center [1175, 240] width 0 height 0
click at [870, 634] on button "Save" at bounding box center [867, 647] width 117 height 37
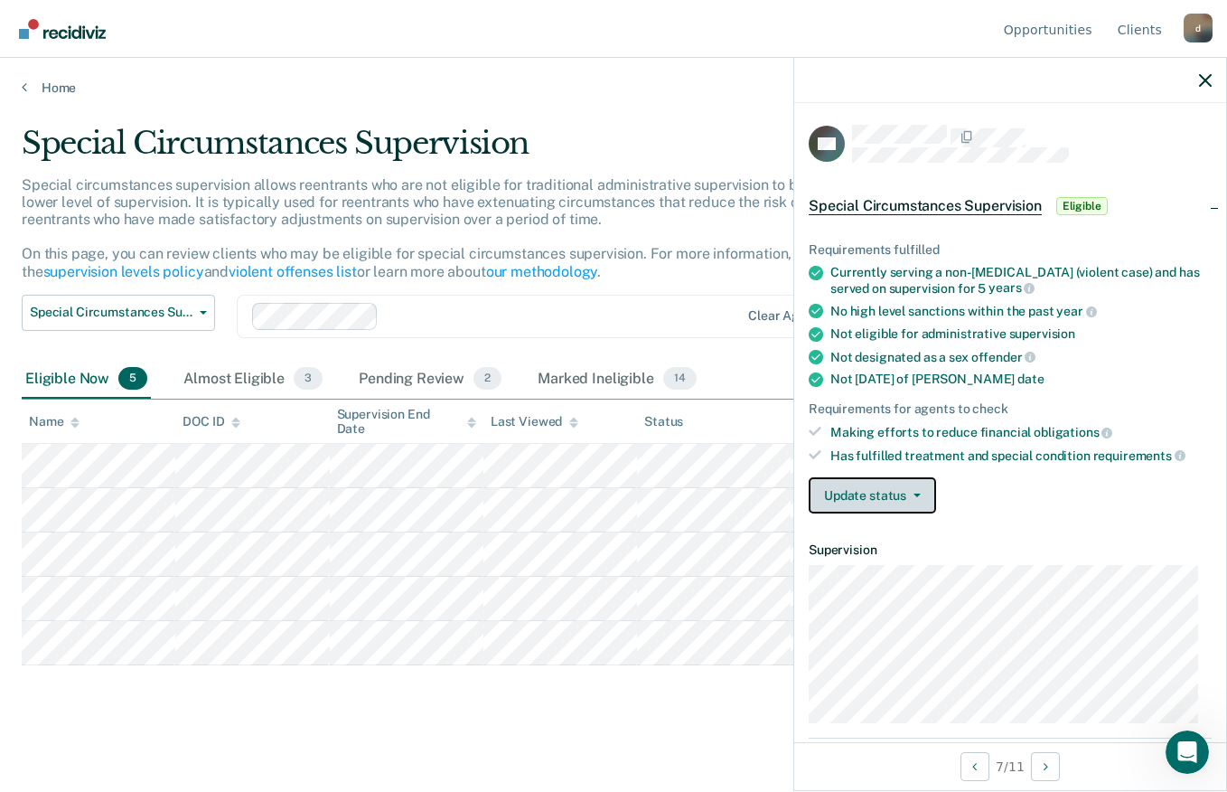
click at [899, 493] on button "Update status" at bounding box center [872, 495] width 127 height 36
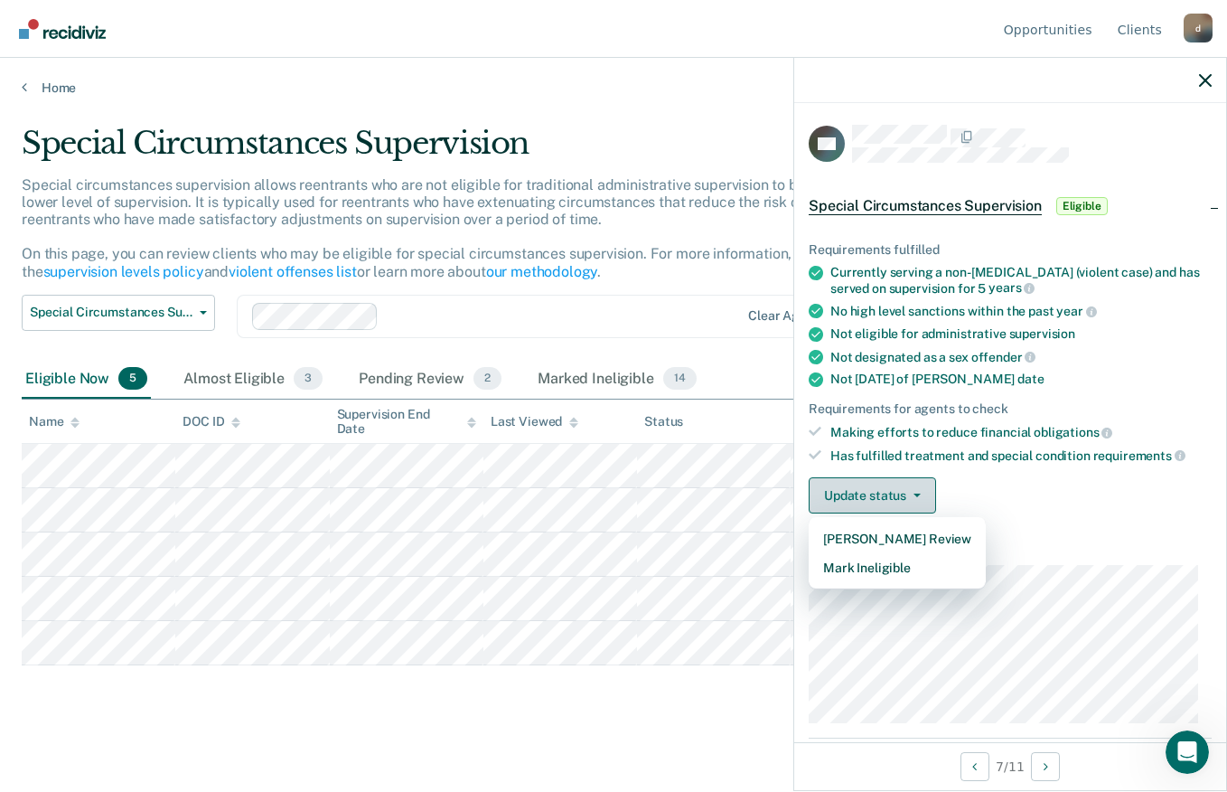
click at [885, 570] on button "Mark Ineligible" at bounding box center [897, 567] width 177 height 29
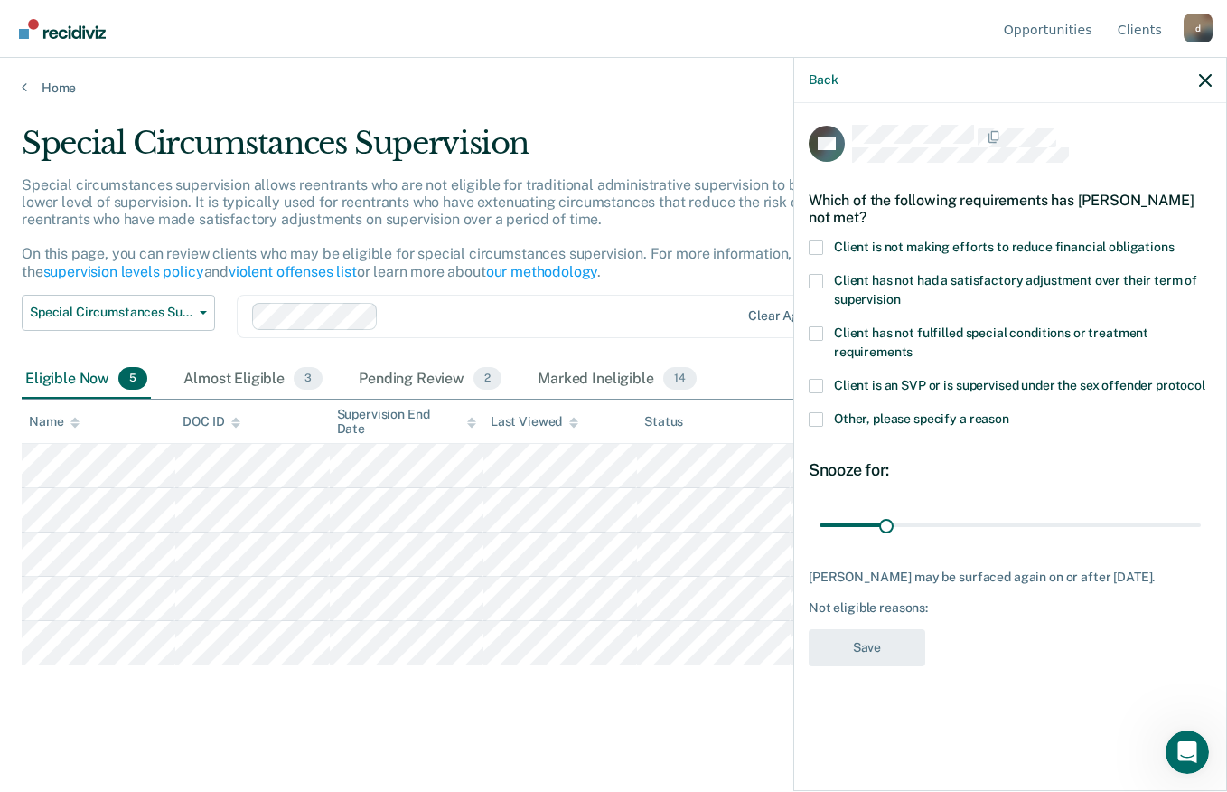
click at [817, 247] on span at bounding box center [816, 247] width 14 height 14
click at [1175, 240] on input "Client is not making efforts to reduce financial obligations" at bounding box center [1175, 240] width 0 height 0
click at [859, 666] on button "Save" at bounding box center [867, 647] width 117 height 37
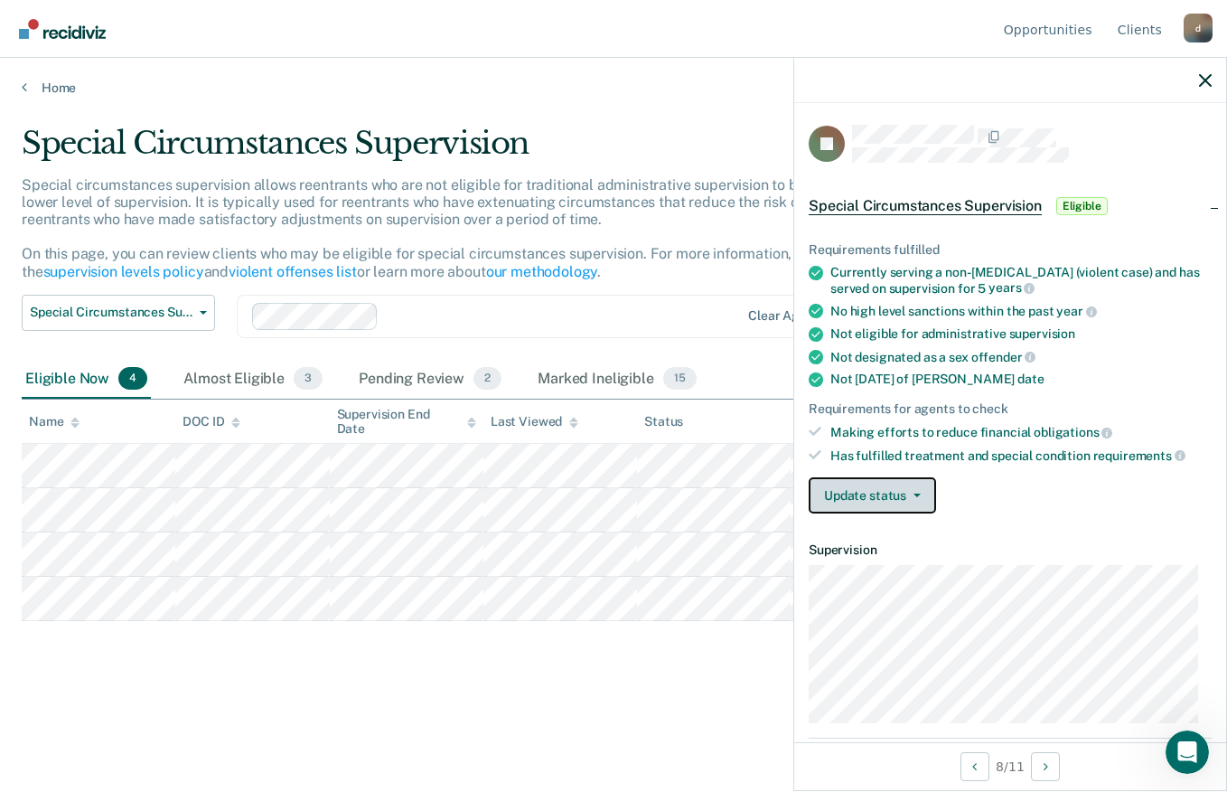
click at [894, 493] on button "Update status" at bounding box center [872, 495] width 127 height 36
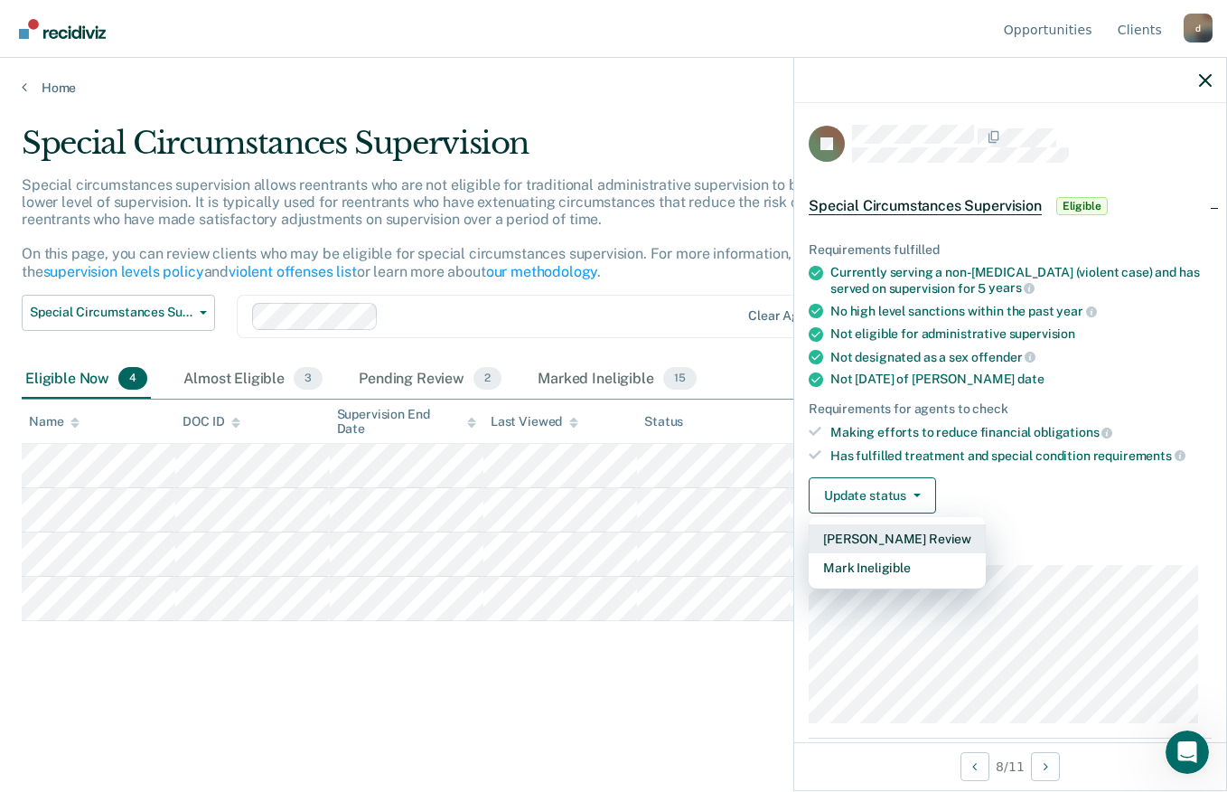
click at [928, 538] on button "[PERSON_NAME] Review" at bounding box center [897, 538] width 177 height 29
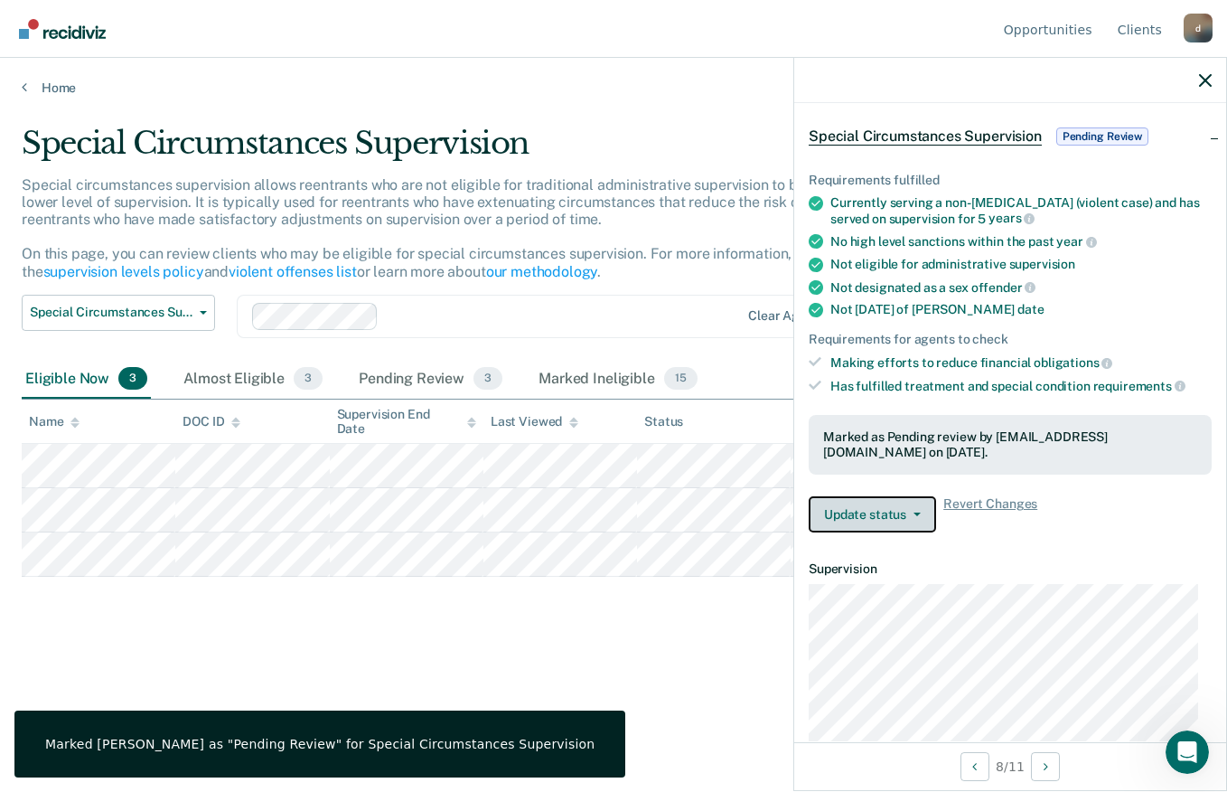
scroll to position [73, 0]
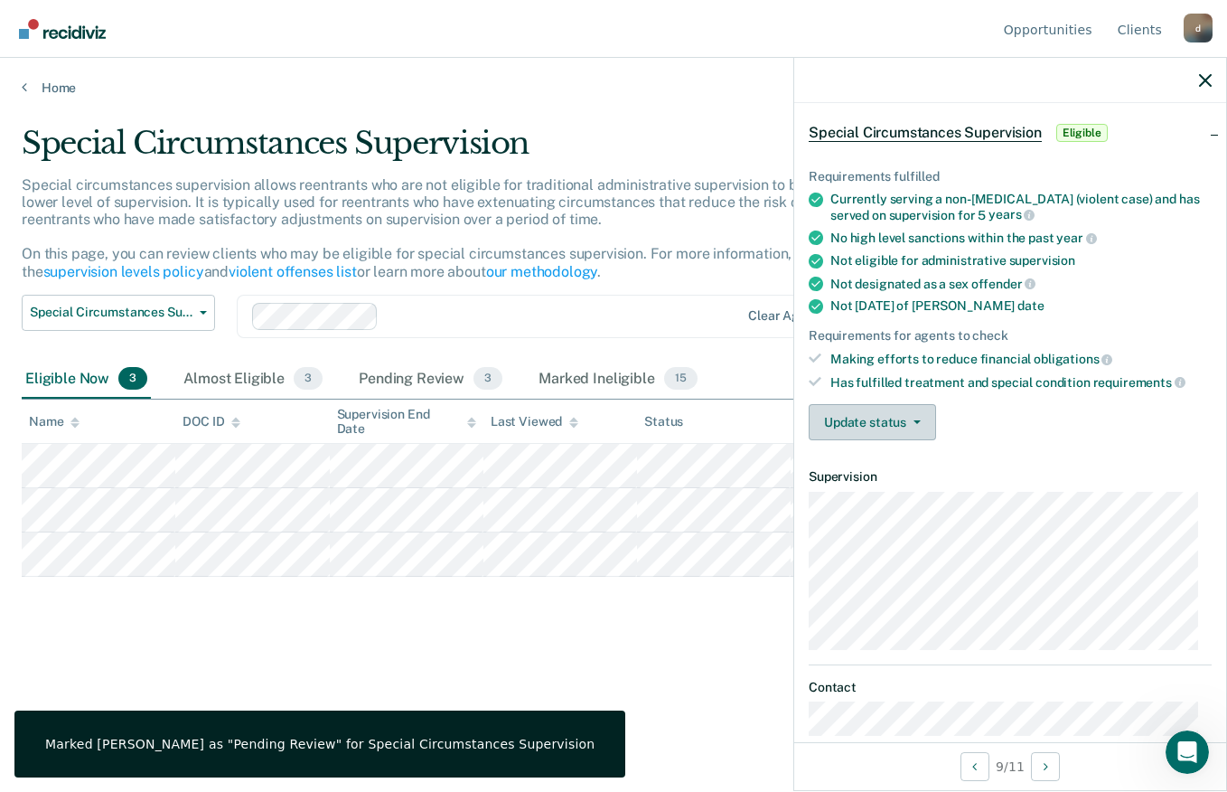
click at [885, 421] on button "Update status" at bounding box center [872, 422] width 127 height 36
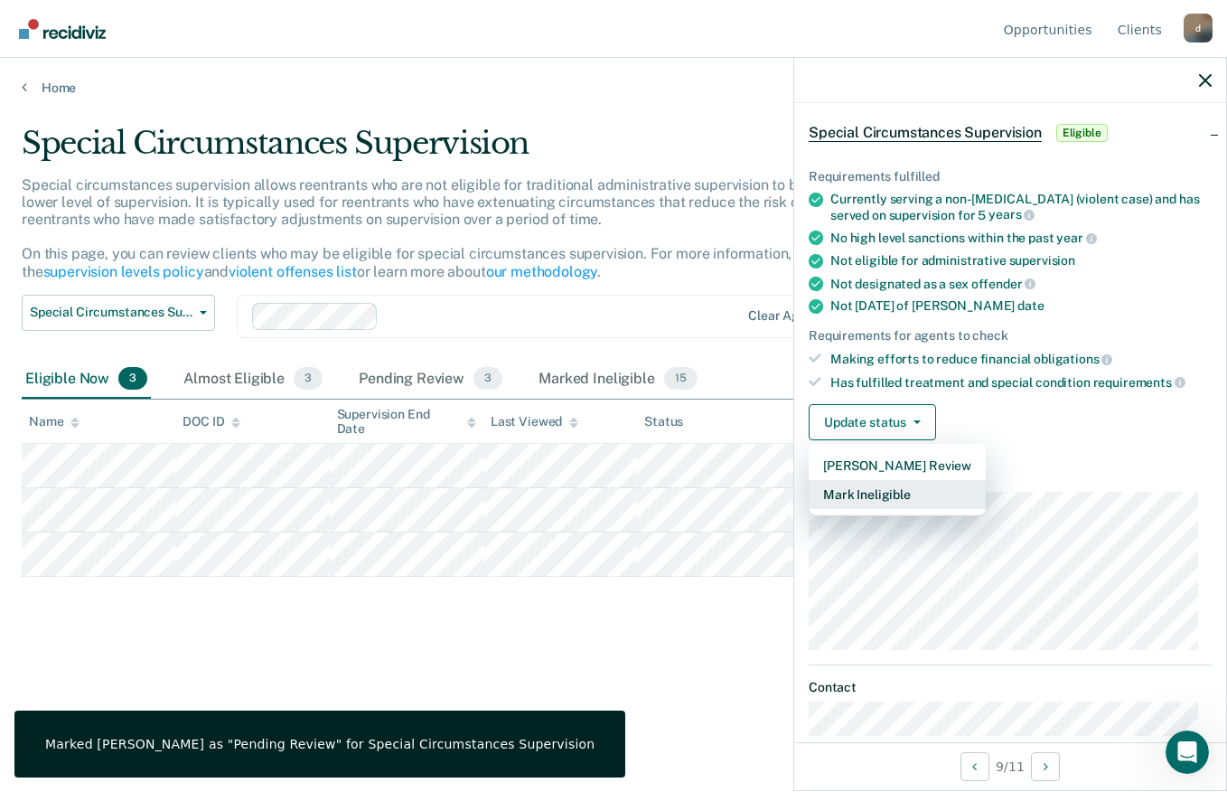
click at [858, 493] on button "Mark Ineligible" at bounding box center [897, 494] width 177 height 29
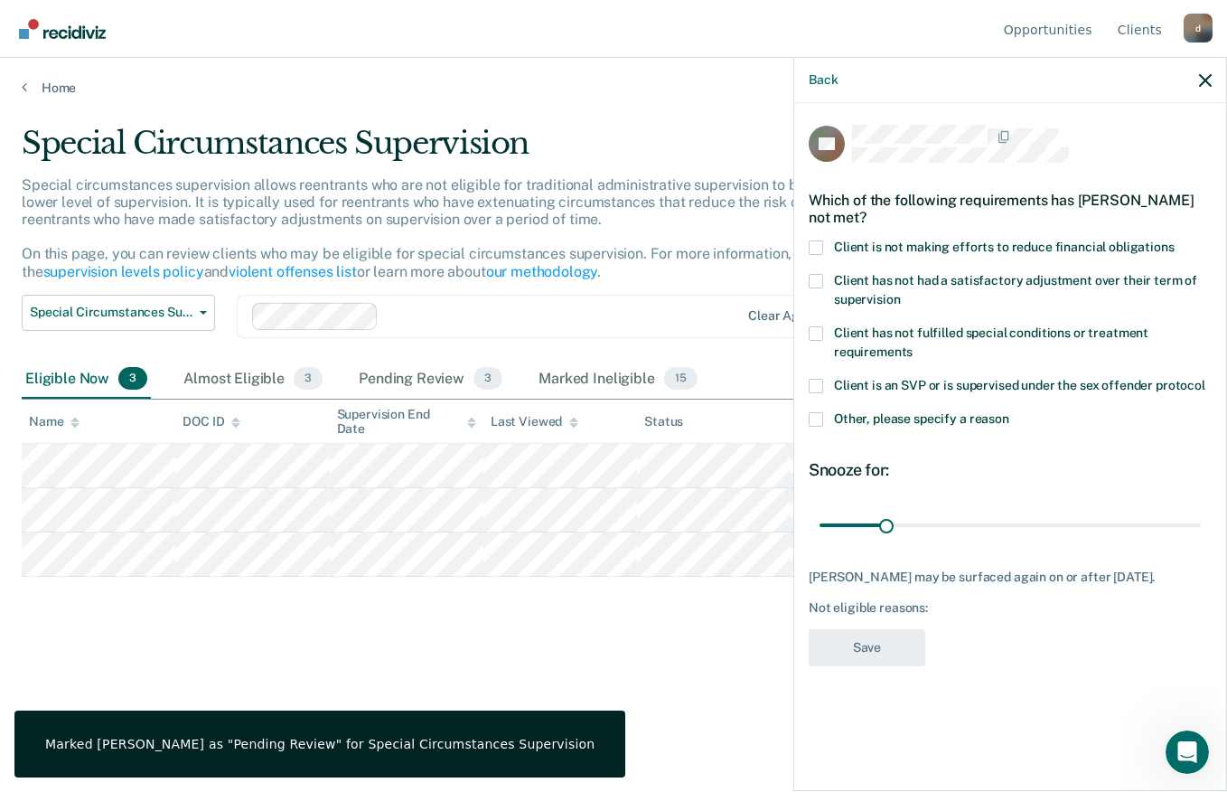
scroll to position [0, 0]
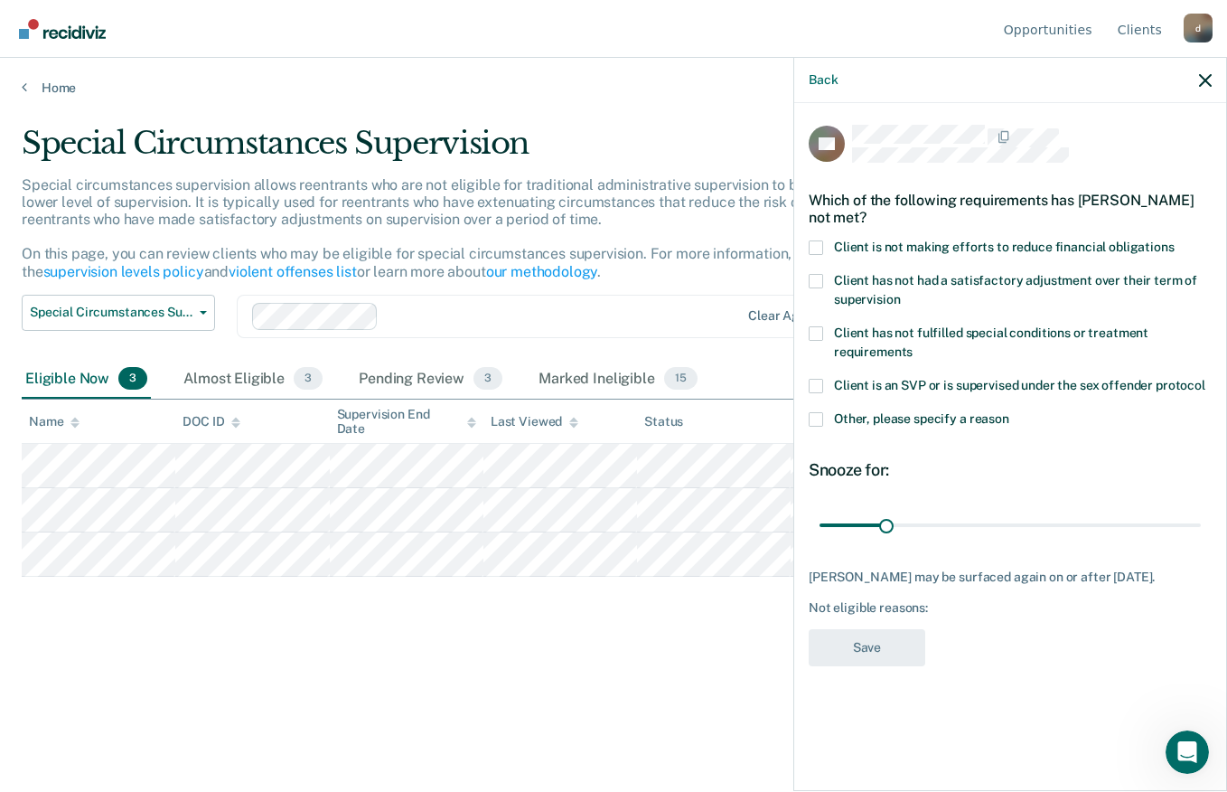
click at [818, 252] on span at bounding box center [816, 247] width 14 height 14
click at [1175, 240] on input "Client is not making efforts to reduce financial obligations" at bounding box center [1175, 240] width 0 height 0
click at [889, 666] on button "Save" at bounding box center [867, 647] width 117 height 37
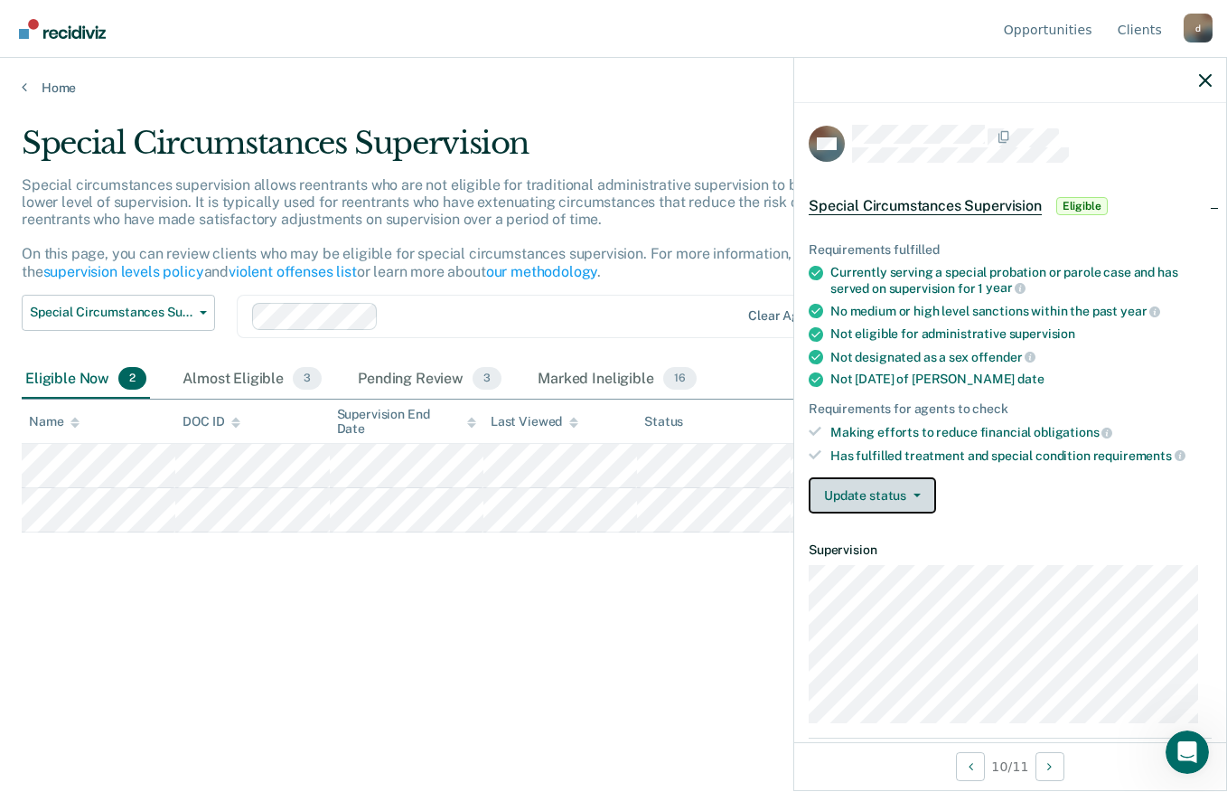
click at [887, 502] on button "Update status" at bounding box center [872, 495] width 127 height 36
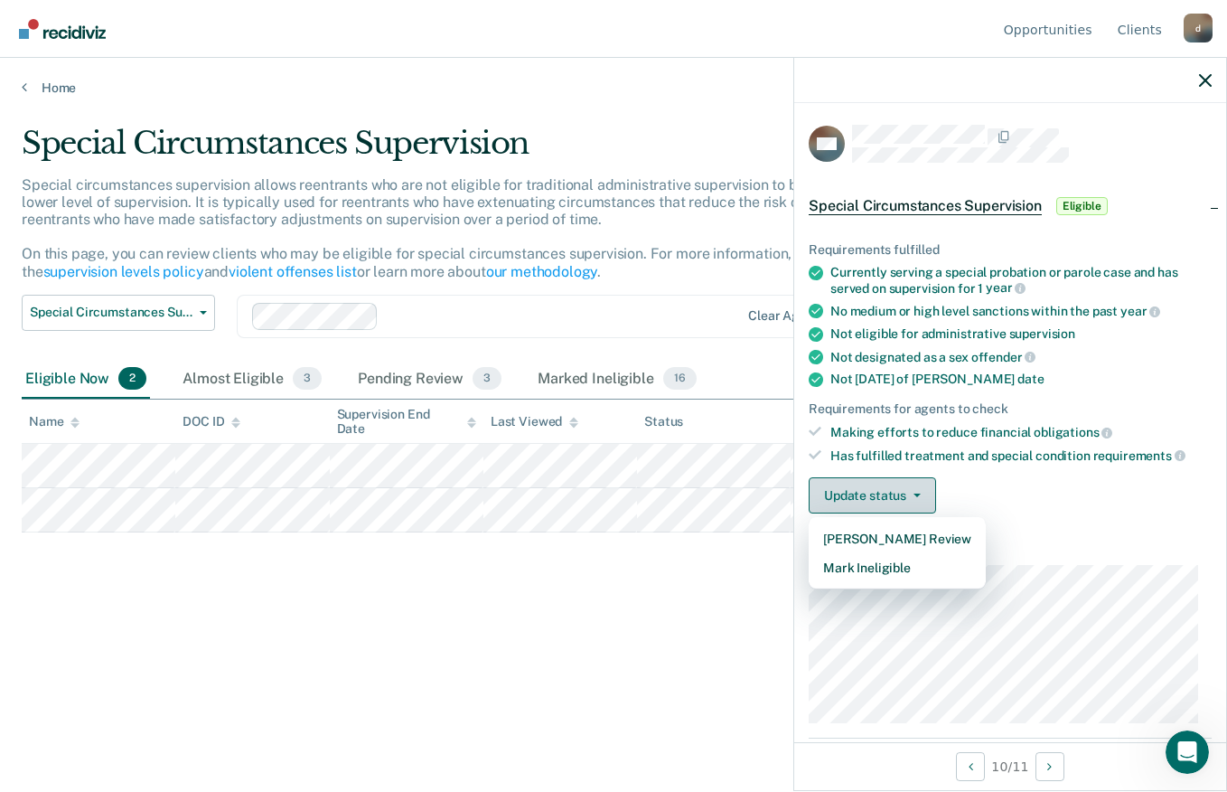
click at [868, 569] on button "Mark Ineligible" at bounding box center [897, 567] width 177 height 29
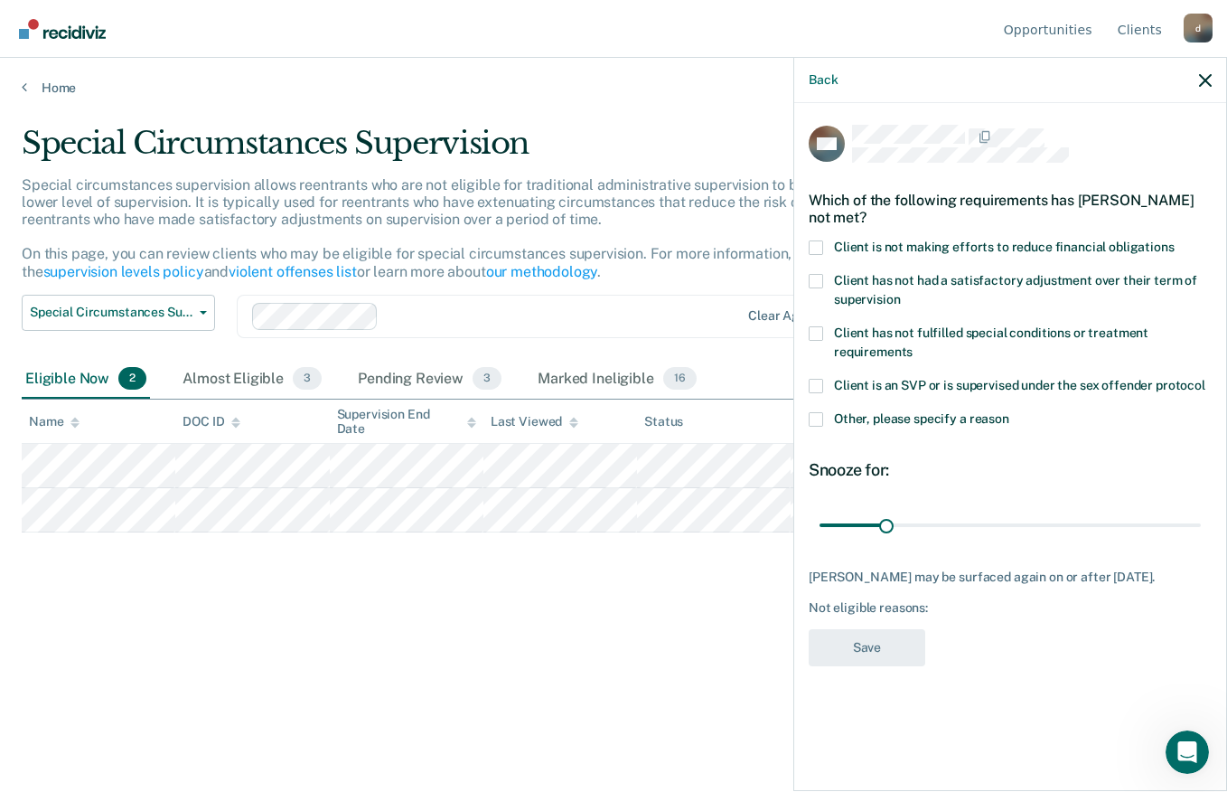
click at [830, 253] on label "Client is not making efforts to reduce financial obligations" at bounding box center [1010, 249] width 403 height 19
click at [1175, 240] on input "Client is not making efforts to reduce financial obligations" at bounding box center [1175, 240] width 0 height 0
click at [856, 636] on button "Save" at bounding box center [867, 647] width 117 height 37
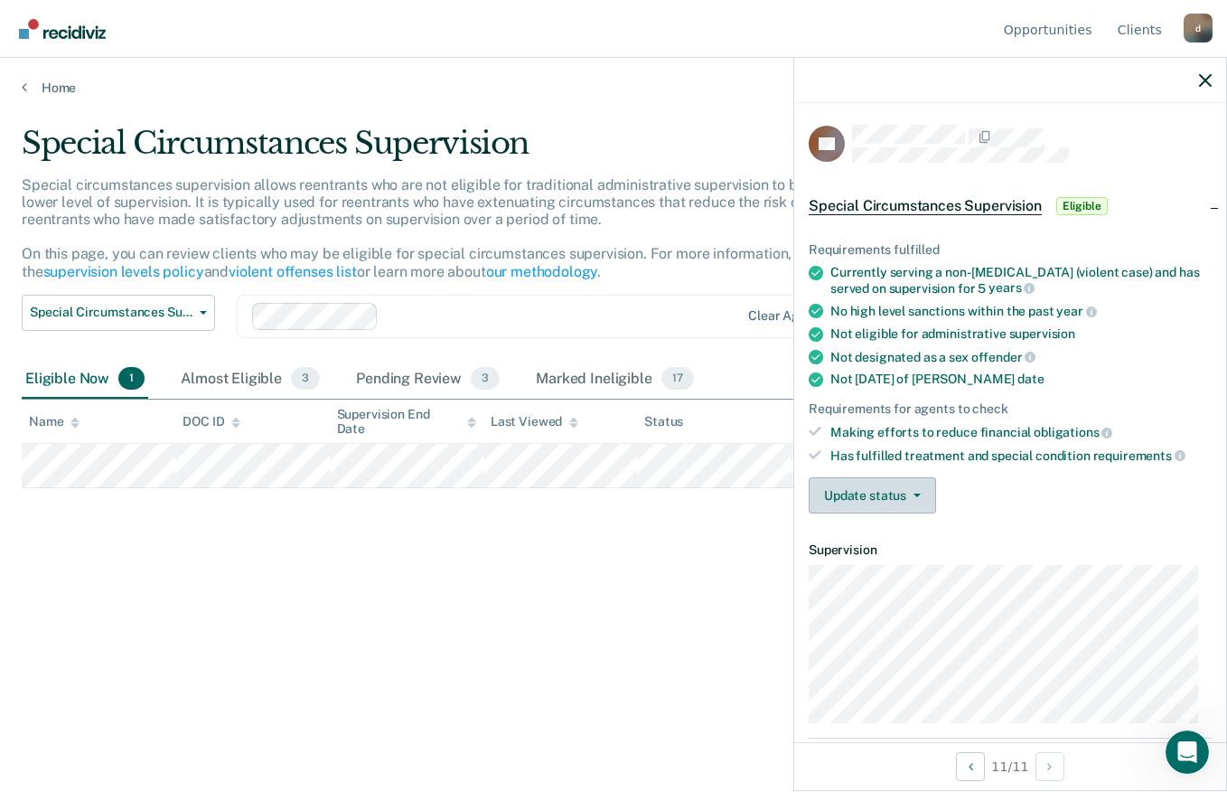
click at [873, 493] on button "Update status" at bounding box center [872, 495] width 127 height 36
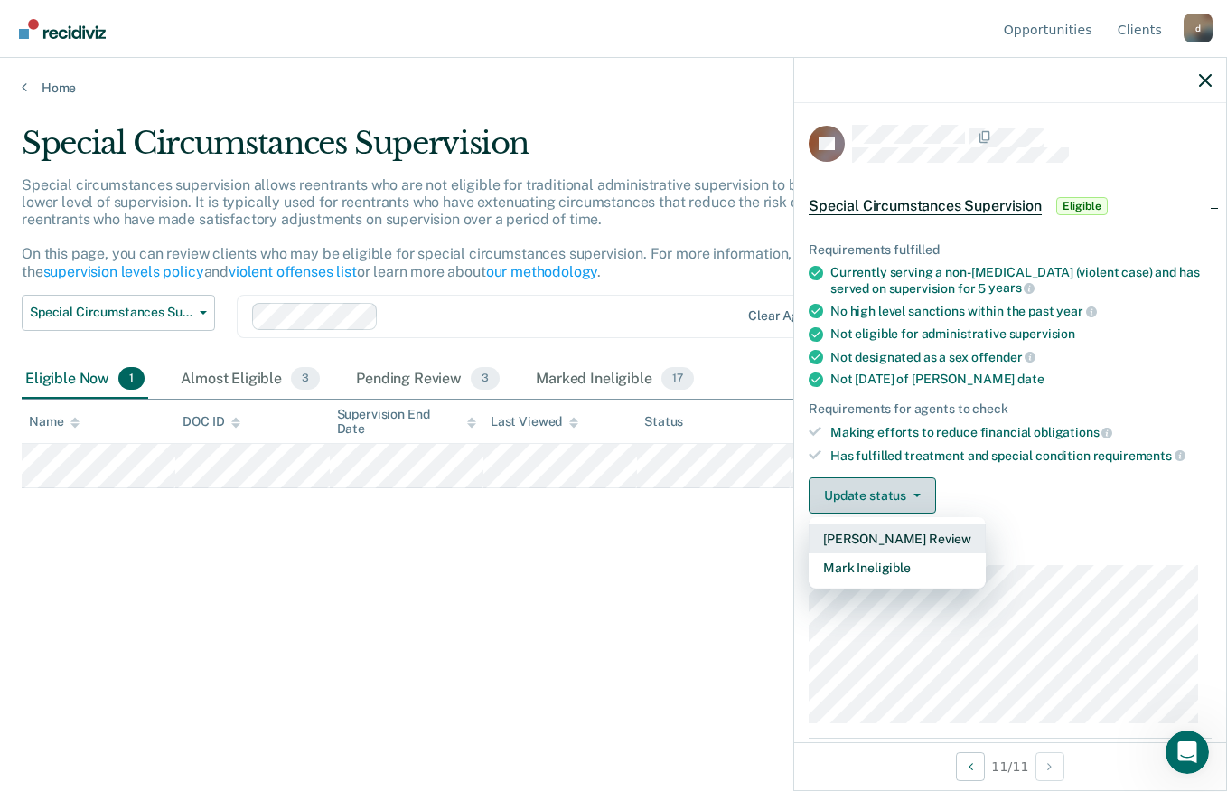
click at [863, 530] on button "[PERSON_NAME] Review" at bounding box center [897, 538] width 177 height 29
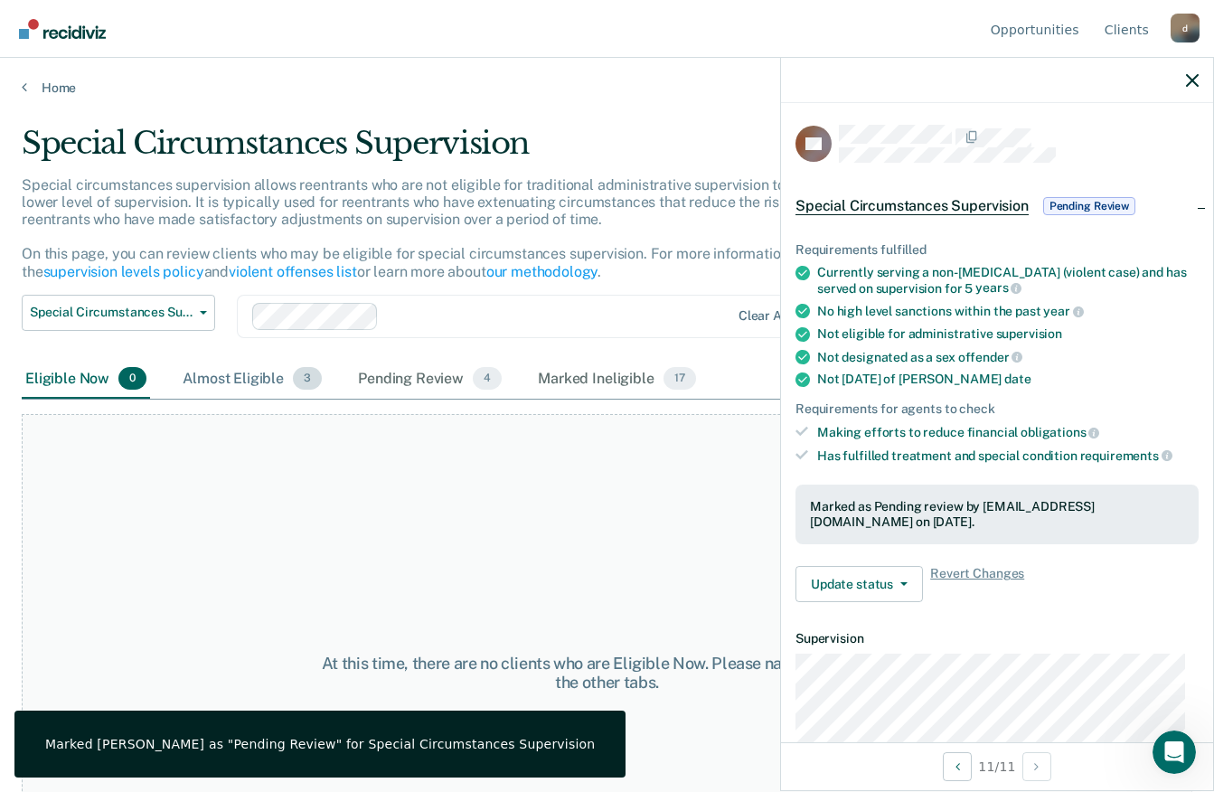
click at [221, 361] on div "Almost Eligible 3" at bounding box center [252, 380] width 146 height 40
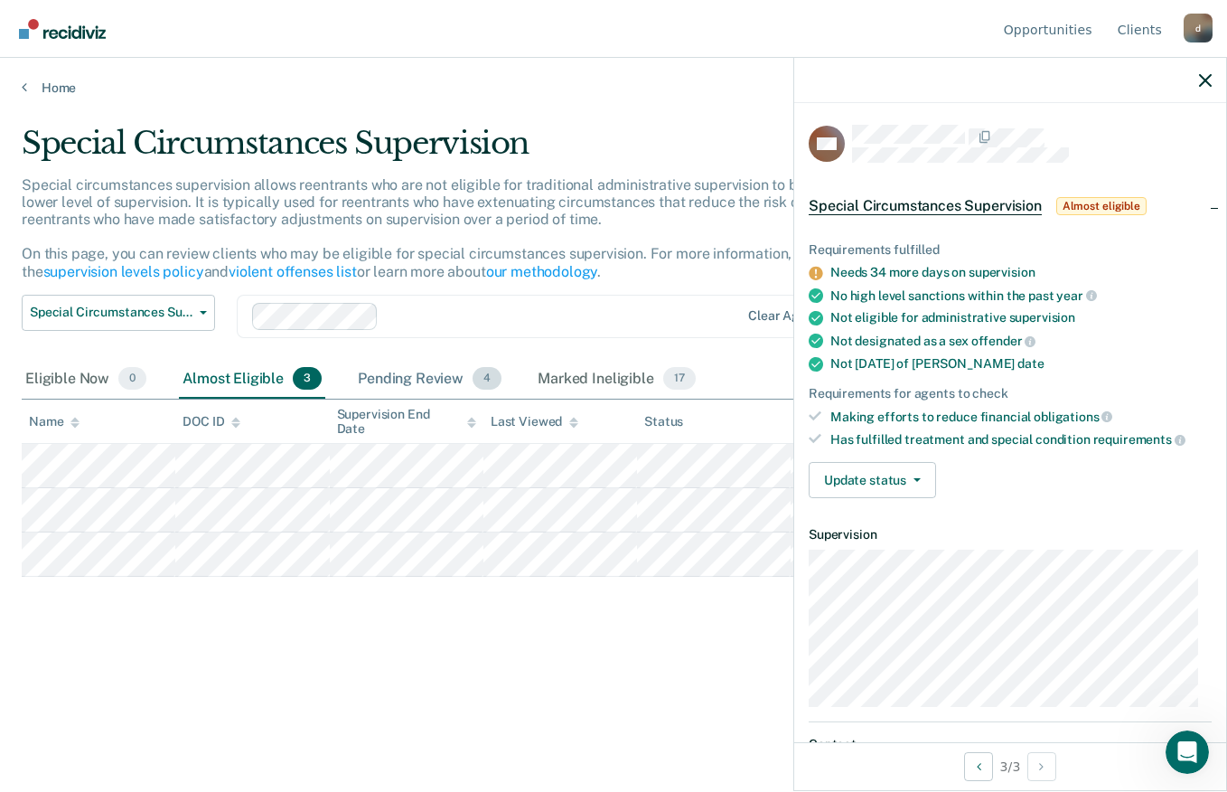
click at [431, 382] on div "Pending Review 4" at bounding box center [429, 380] width 151 height 40
